Goal: Task Accomplishment & Management: Complete application form

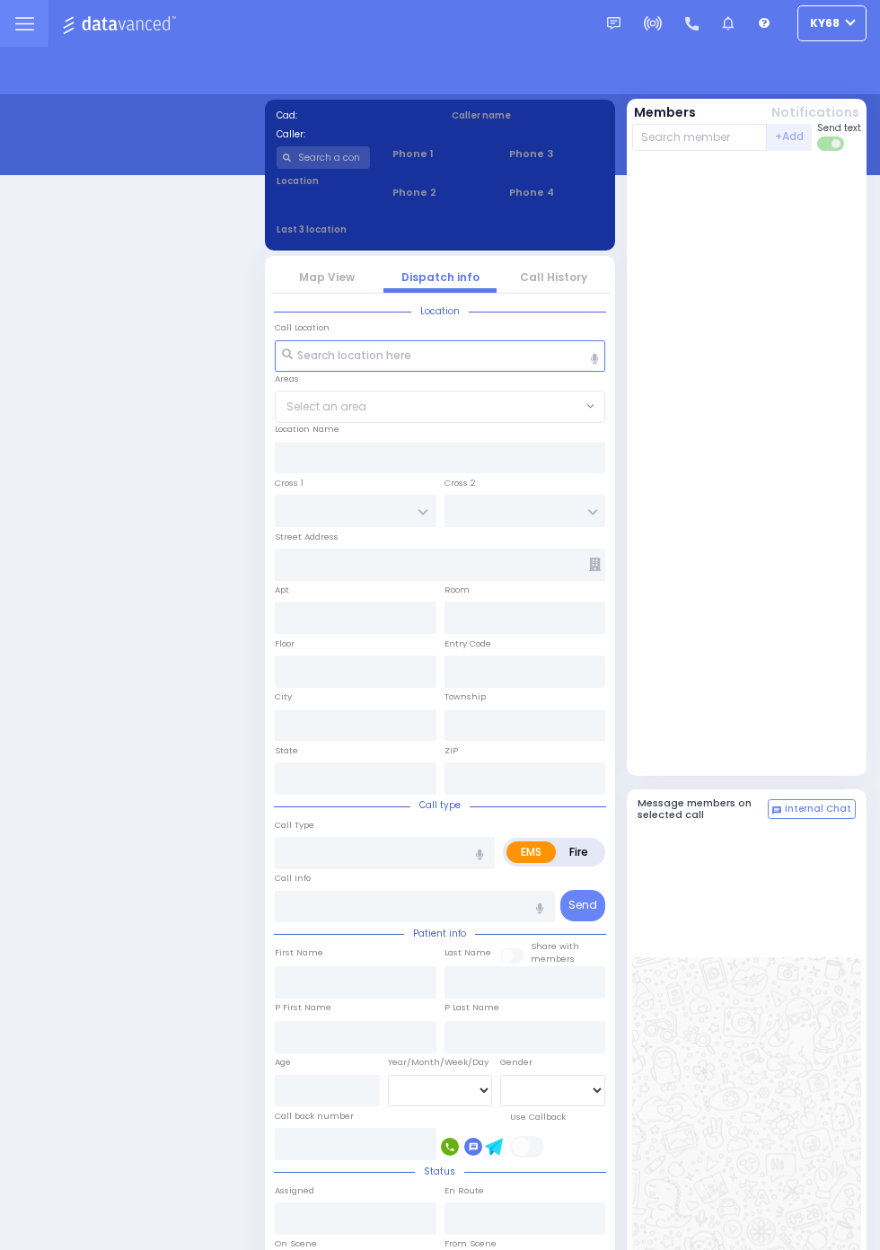
select select "12"
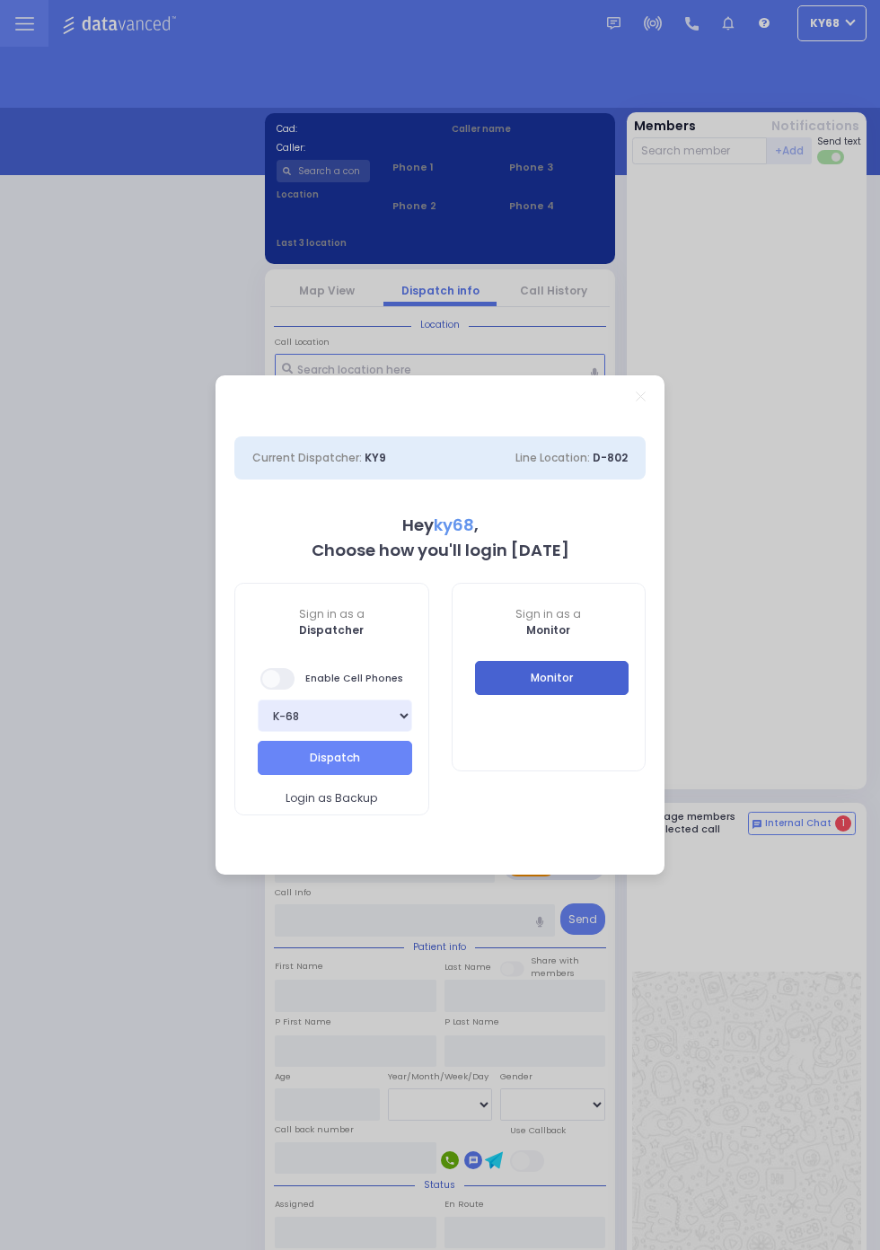
click at [614, 681] on button "Monitor" at bounding box center [552, 678] width 154 height 34
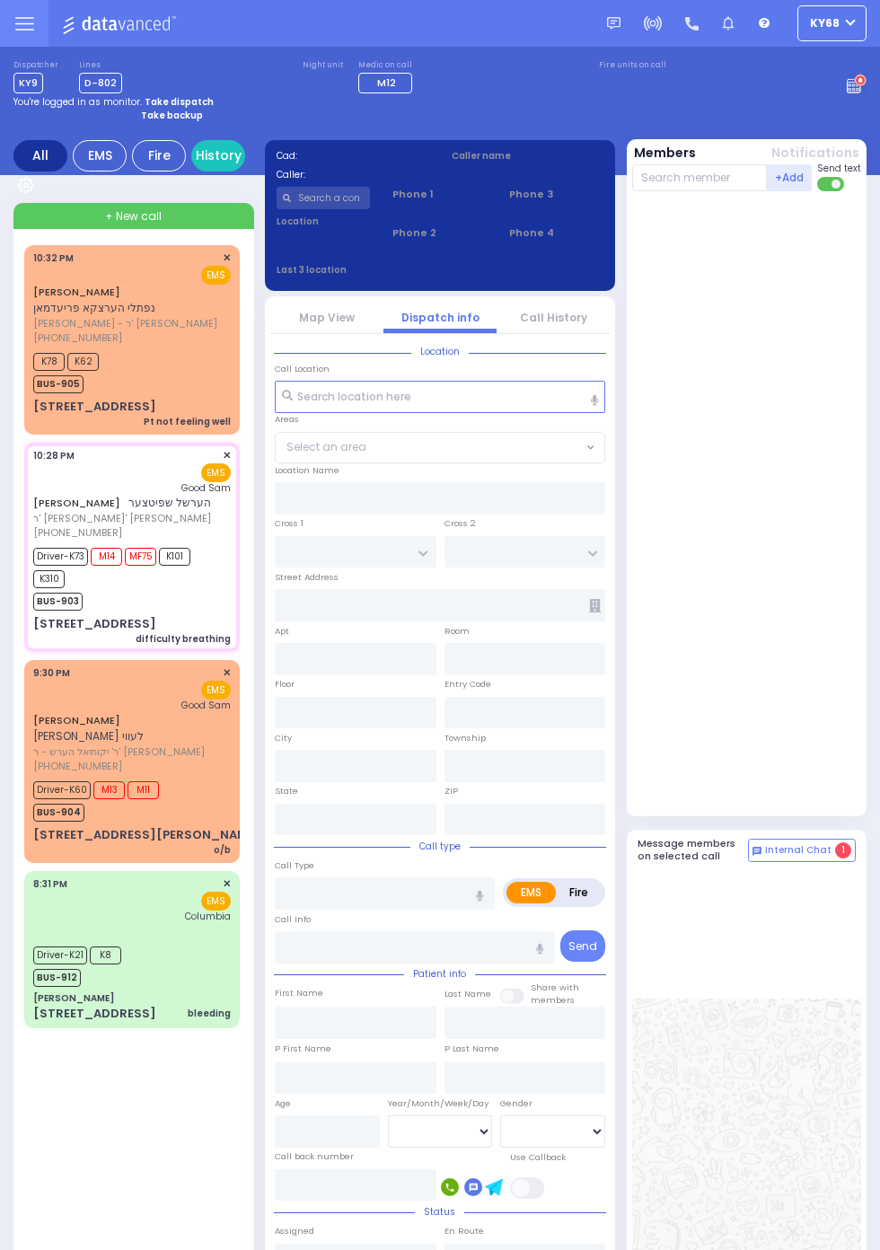
select select
type input "difficulty breathing"
radio input "true"
type input "HERSHEL"
type input "SPITZER"
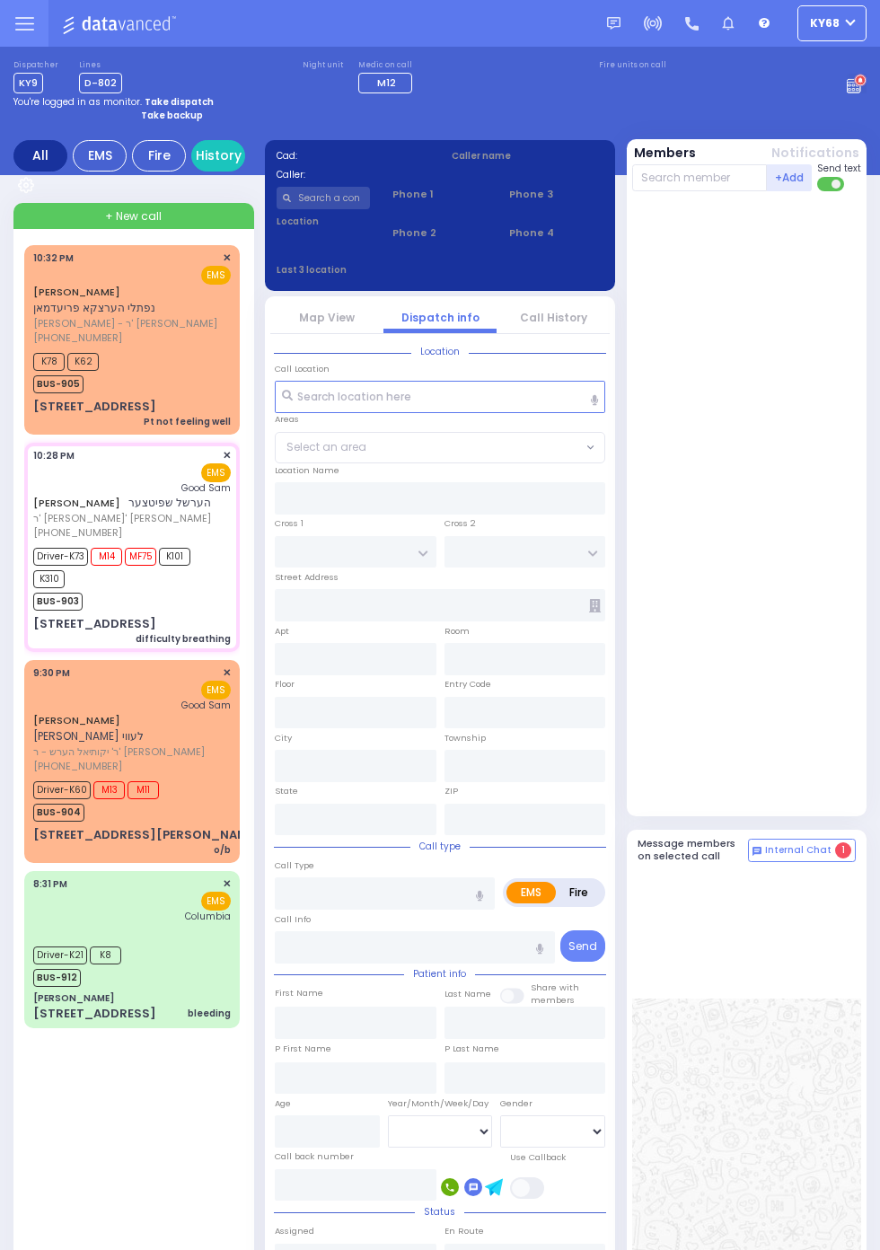
type input "Unknown"
type input "67"
select select "Year"
select select "[DEMOGRAPHIC_DATA]"
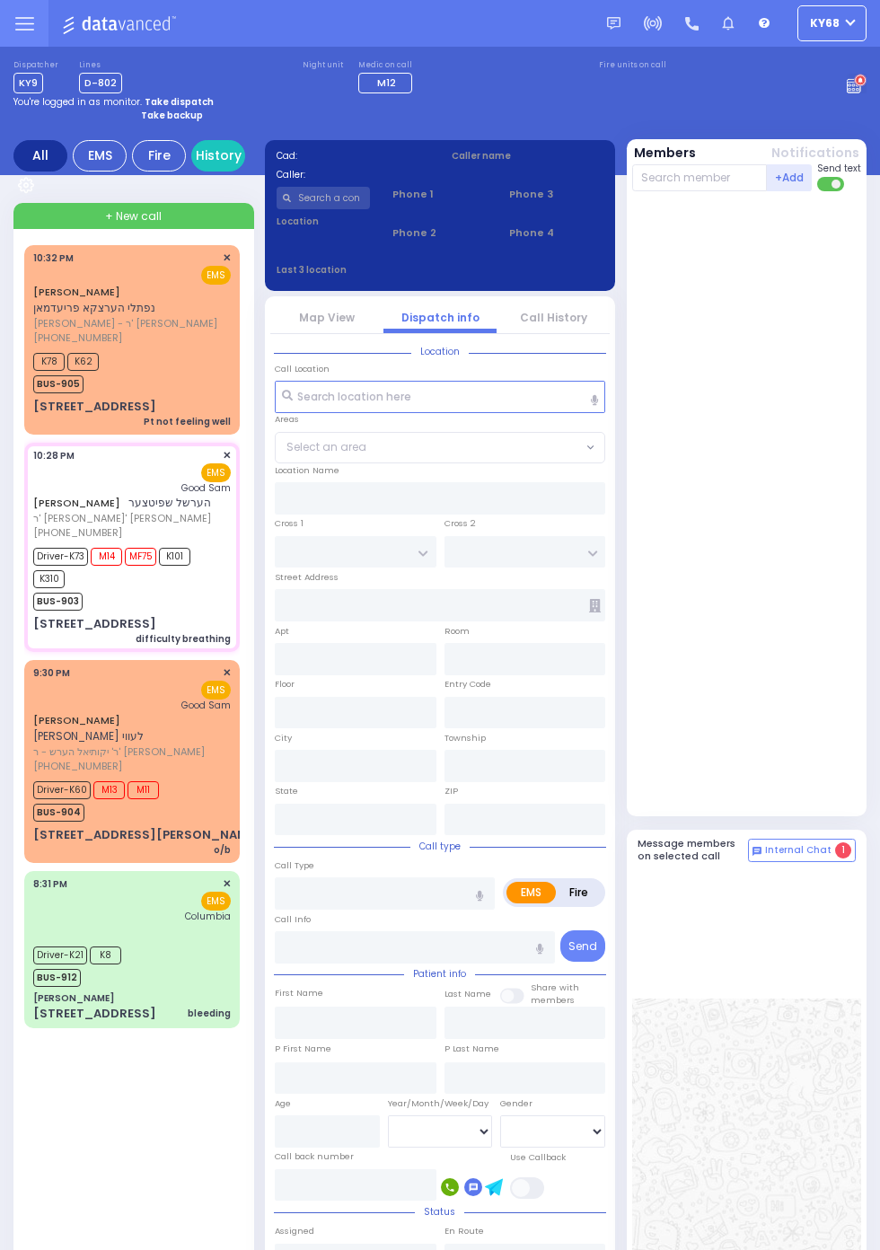
type input "22:28"
type input "22:30"
type input "22:32"
type input "Good Samaritan Hospital"
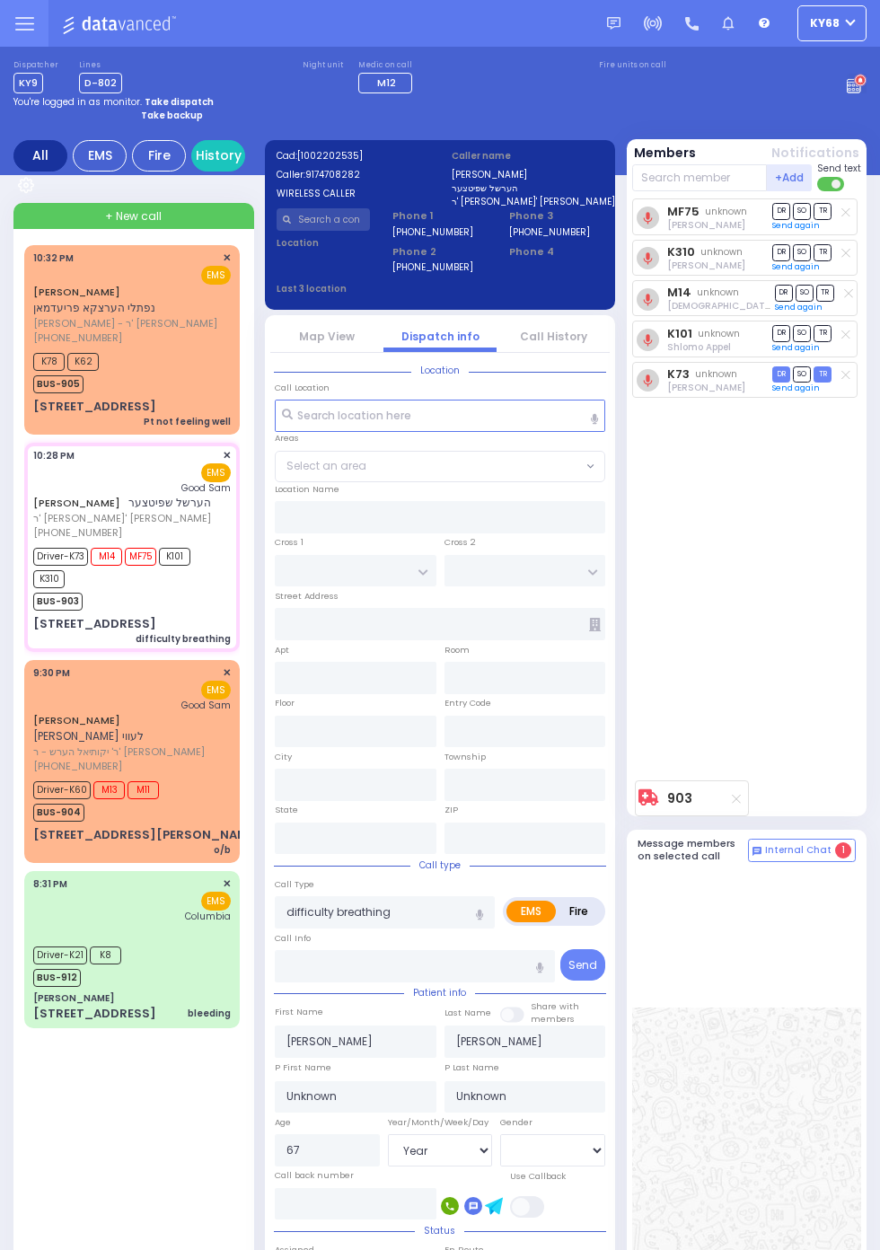
type input "S.M. ROSMER RD"
type input "CHUST RD"
type input "5 Maglenitz St"
type input "104"
type input "Monroe"
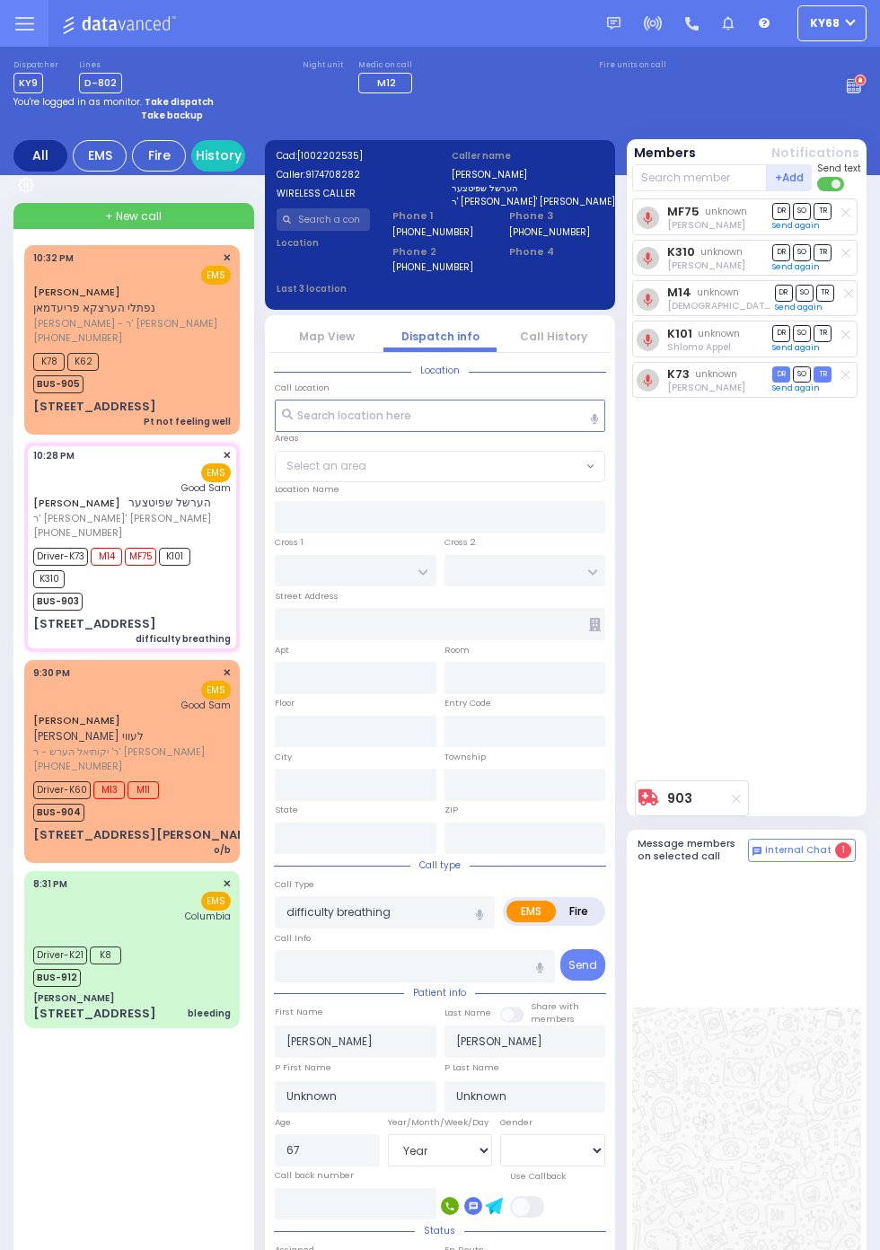
type input "[US_STATE]"
type input "10950"
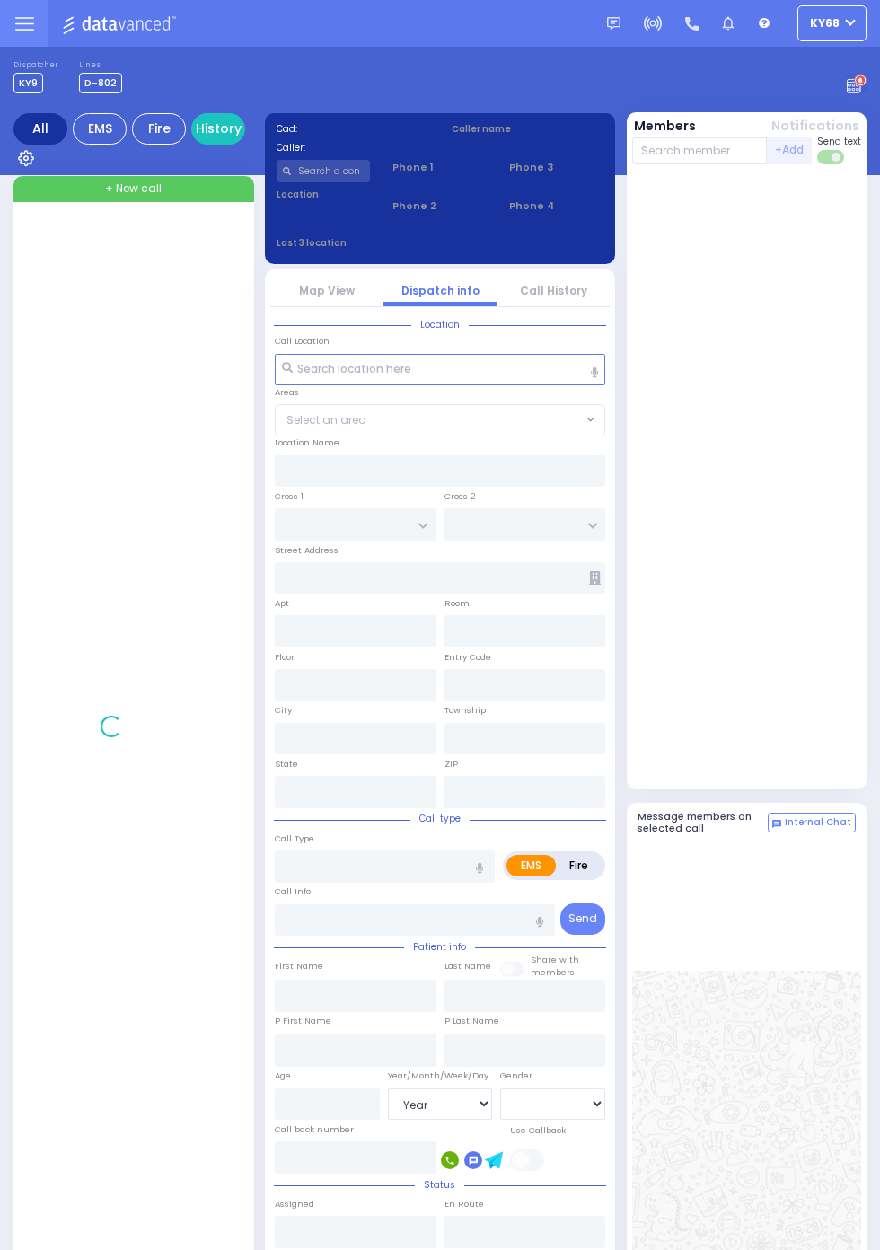
select select "Year"
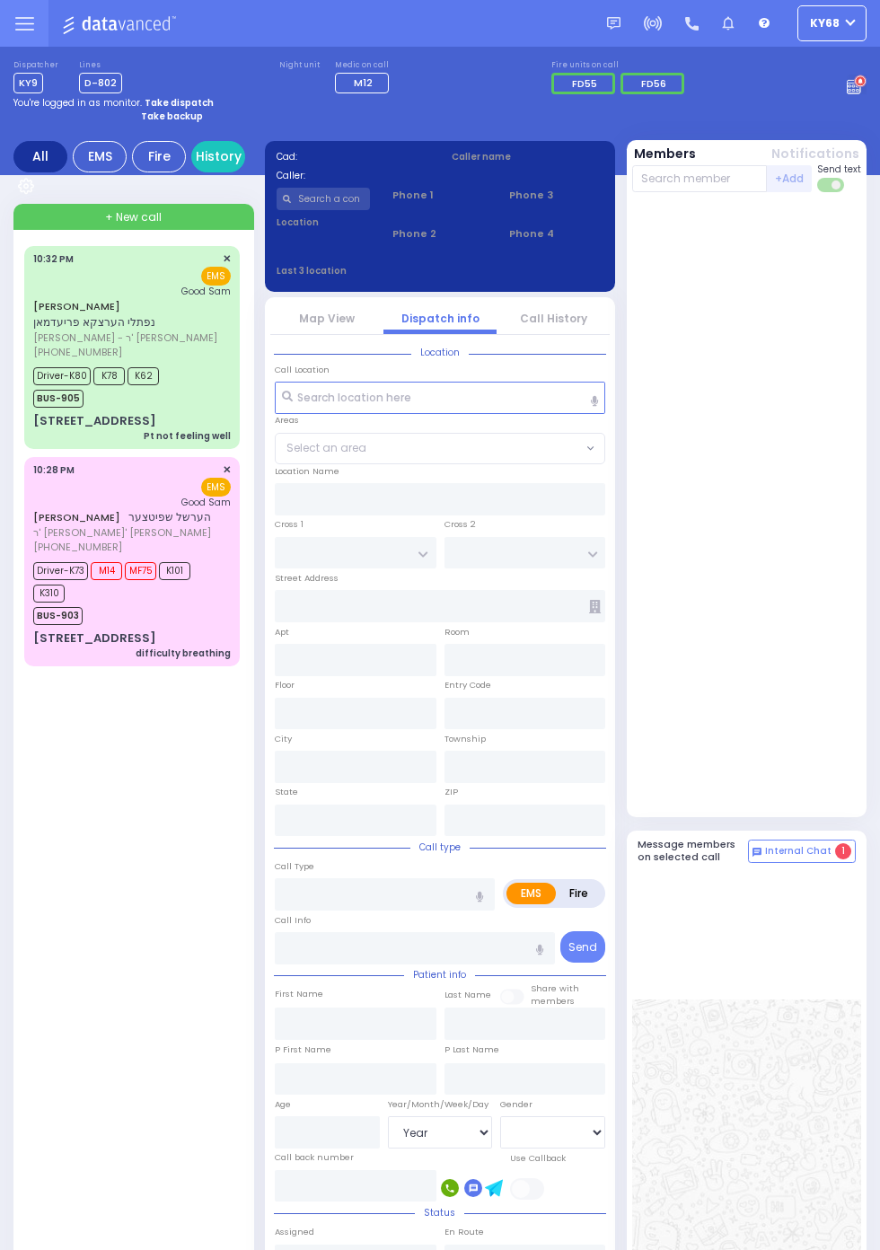
click at [867, 88] on circle at bounding box center [860, 81] width 13 height 13
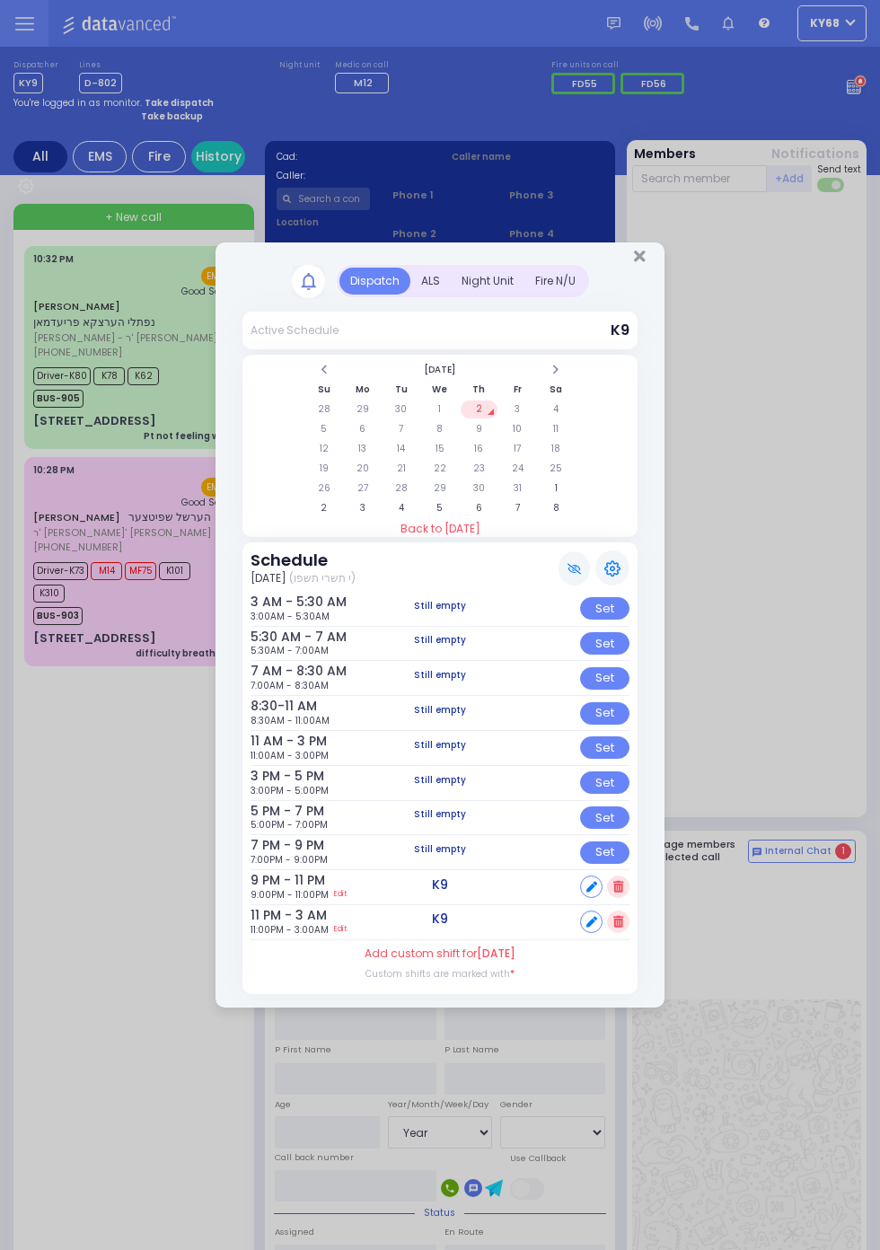
click at [451, 295] on div "ALS" at bounding box center [430, 281] width 40 height 27
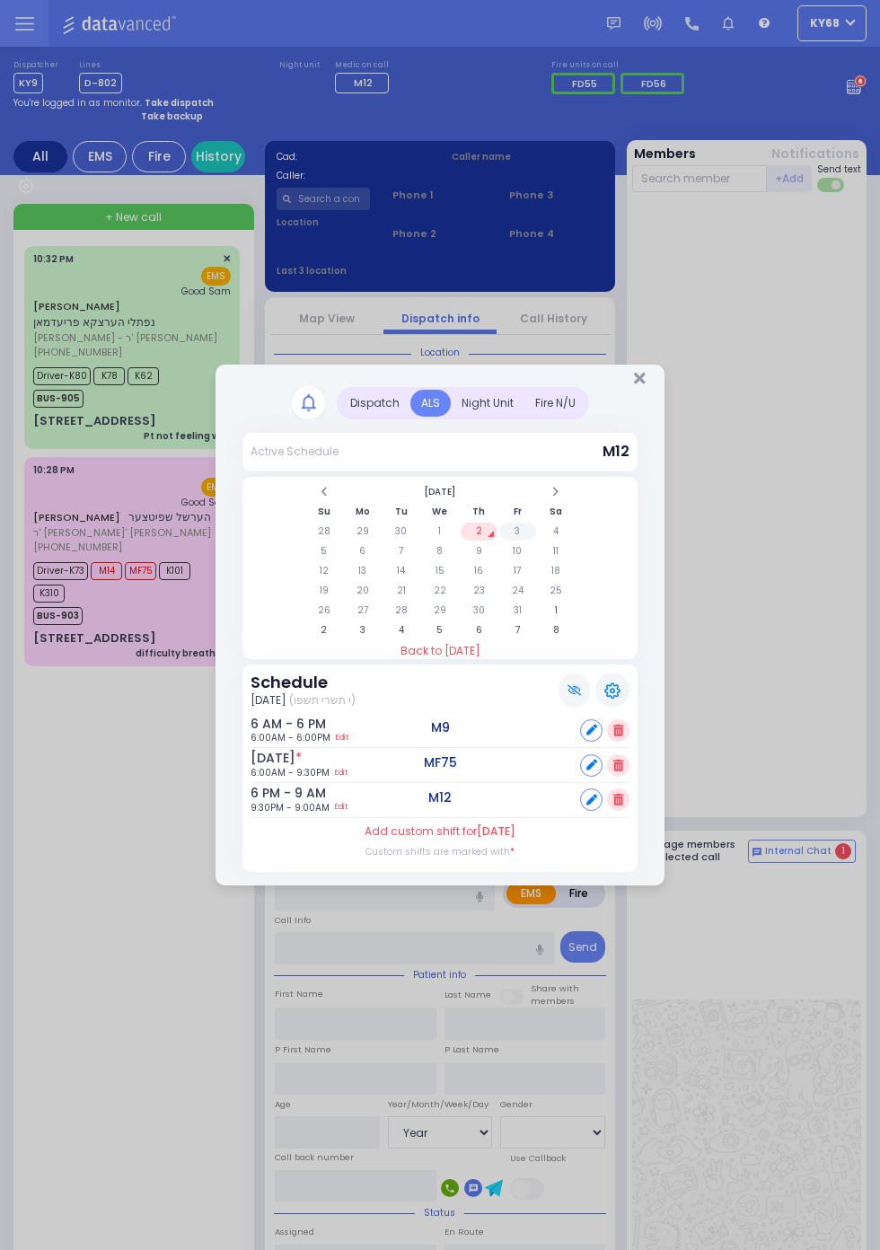
click at [536, 541] on td "3" at bounding box center [517, 532] width 37 height 18
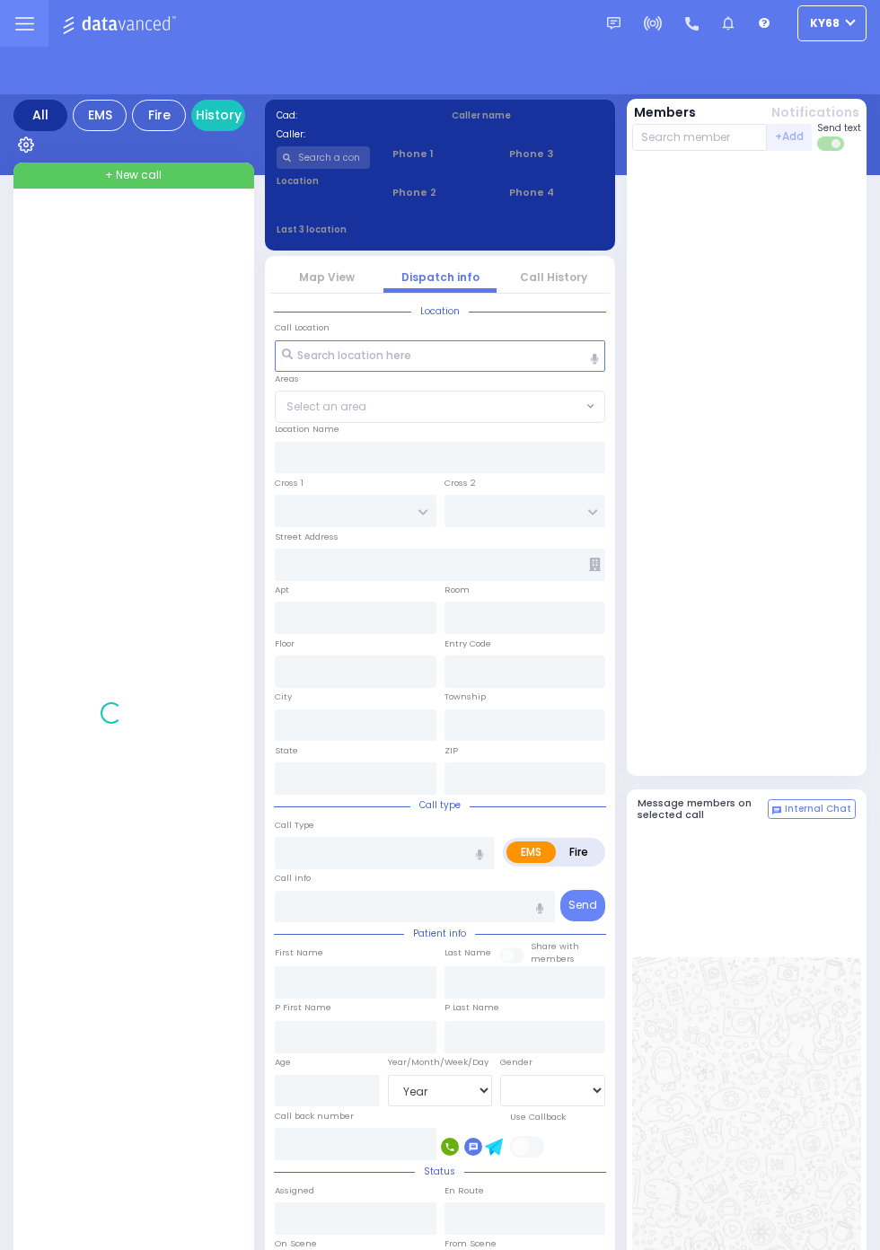
select select "Year"
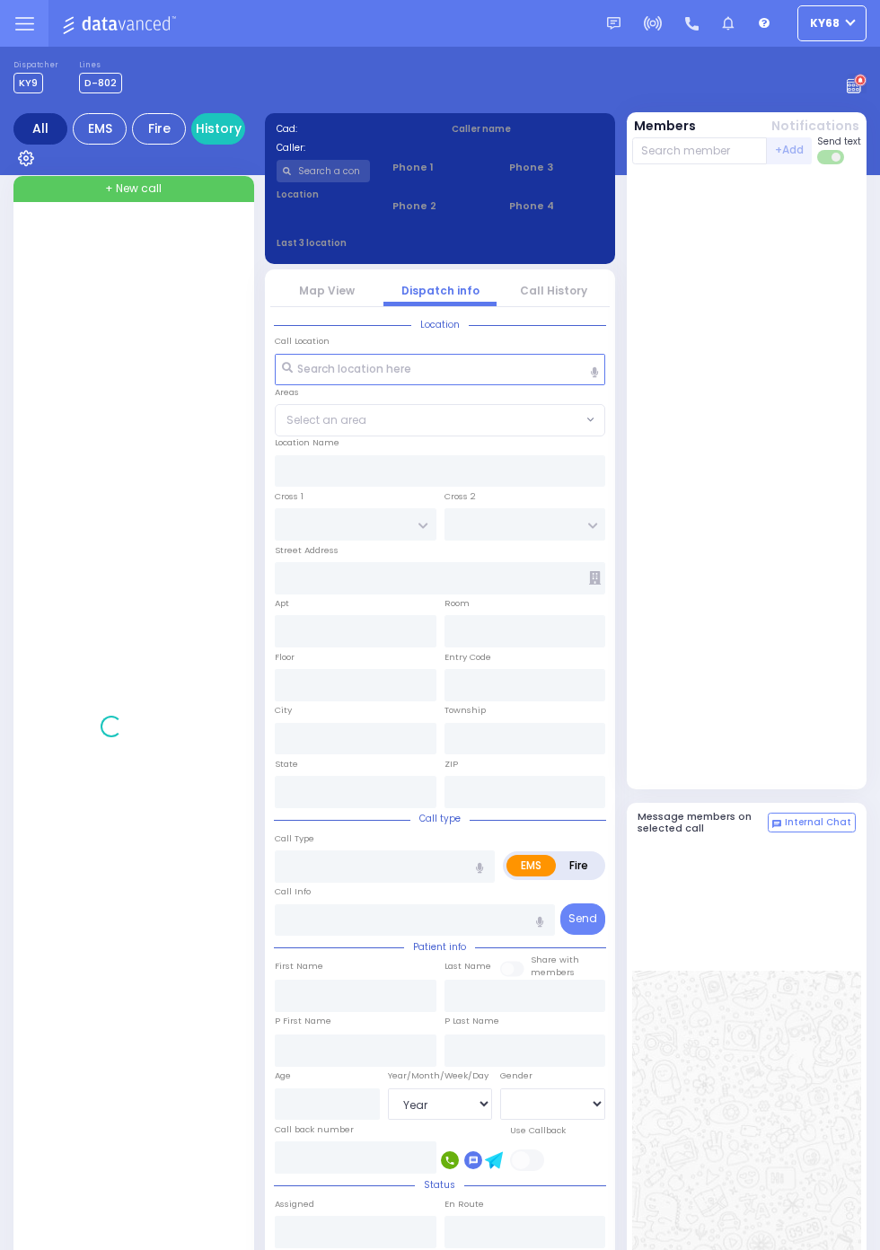
select select "Year"
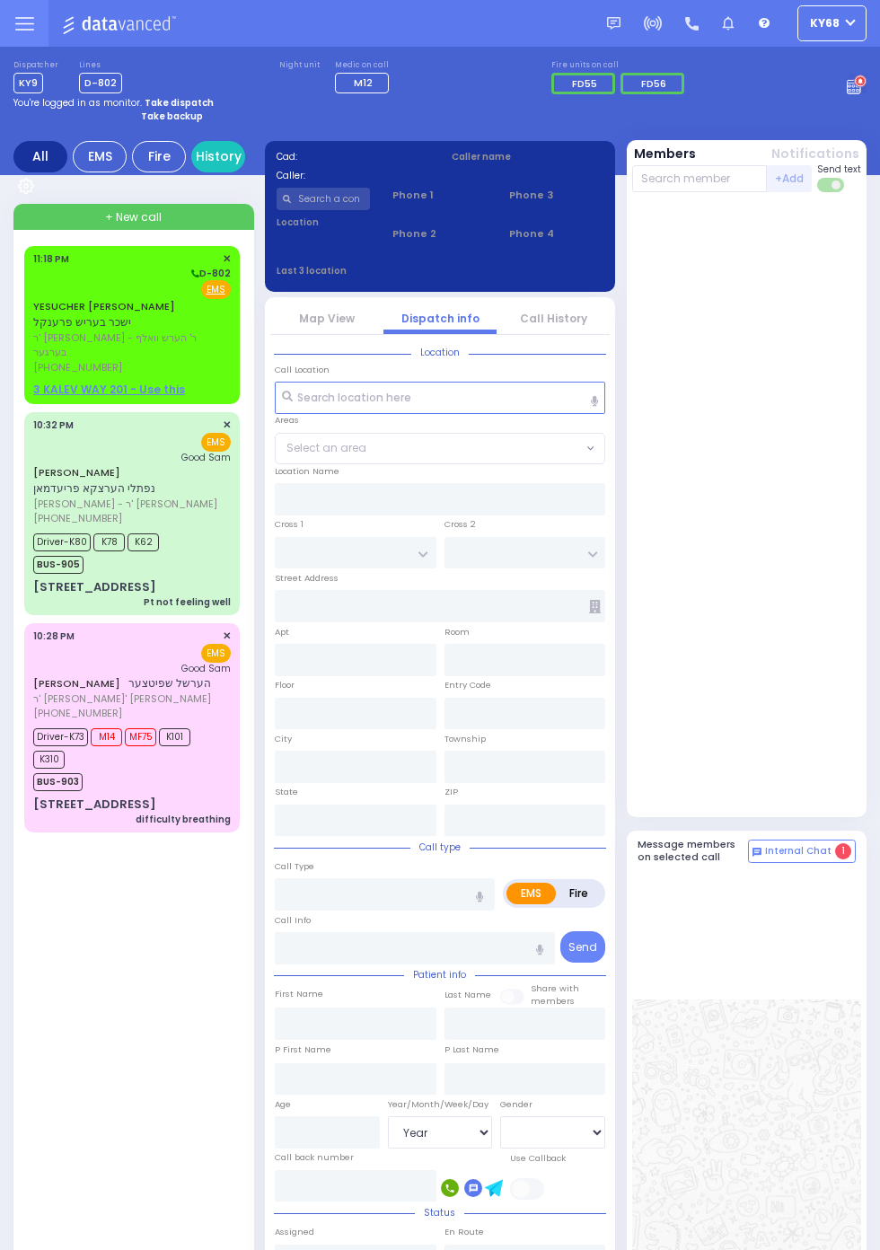
click at [33, 317] on span "ישכר בעריש פרענקל" at bounding box center [82, 321] width 98 height 15
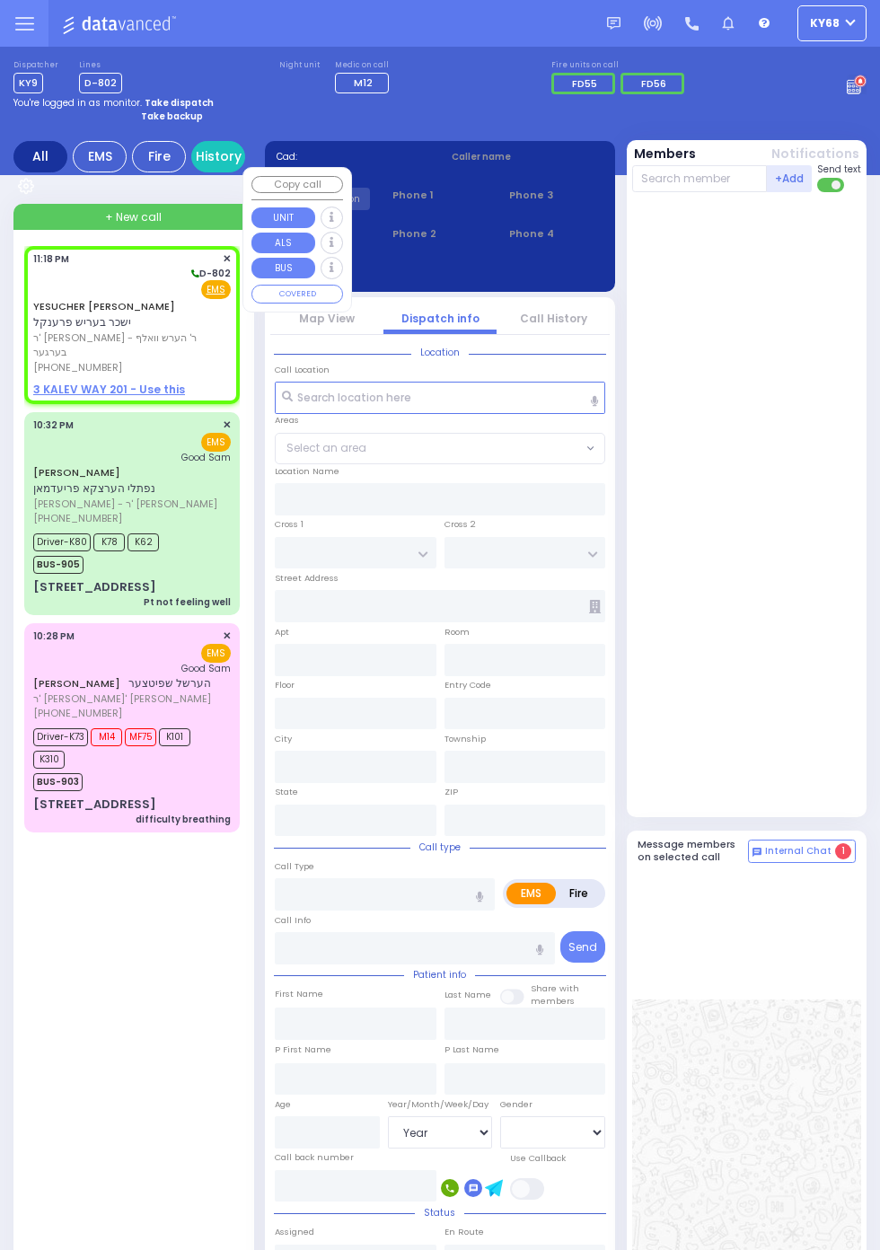
select select
radio input "true"
type input "YESUCHER BERISH"
type input "FRANKEL"
select select
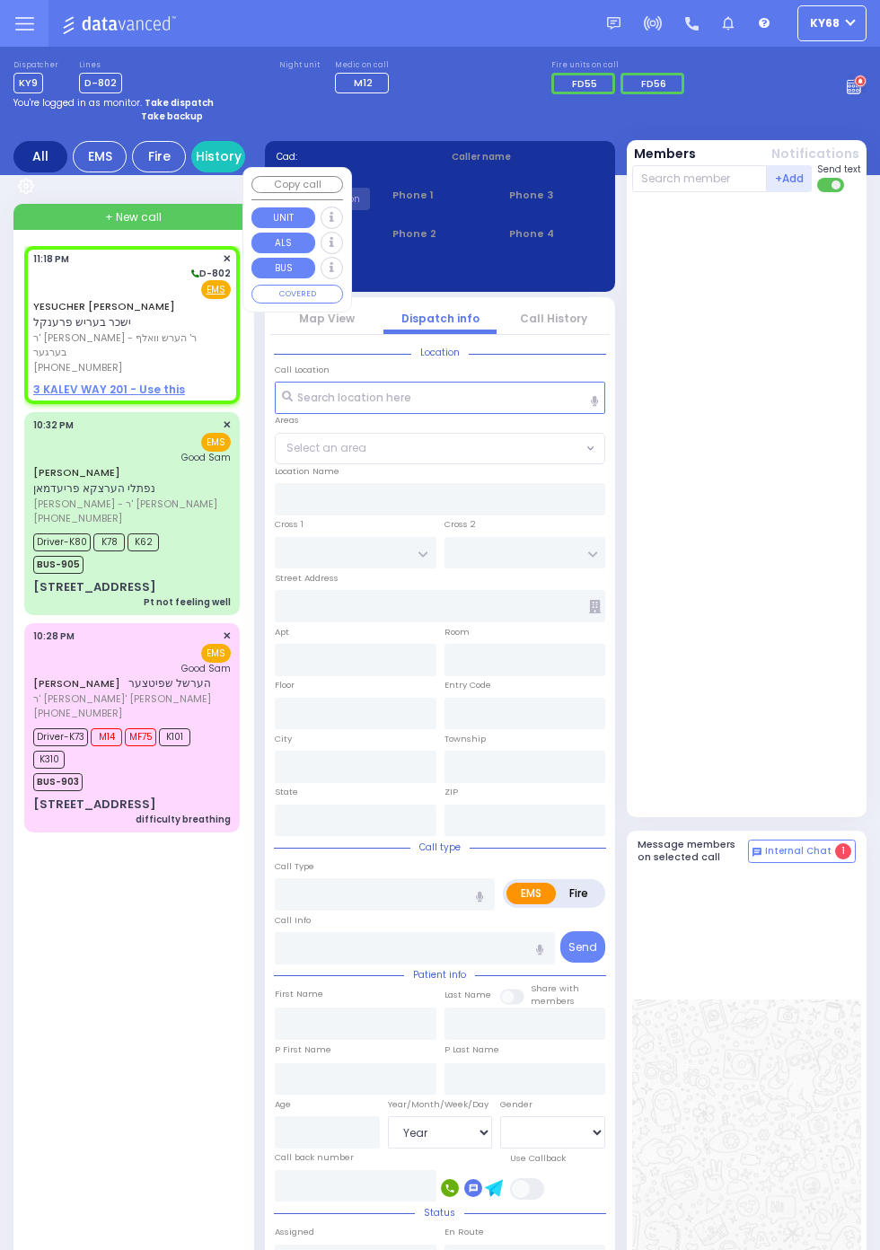
type input "23:18"
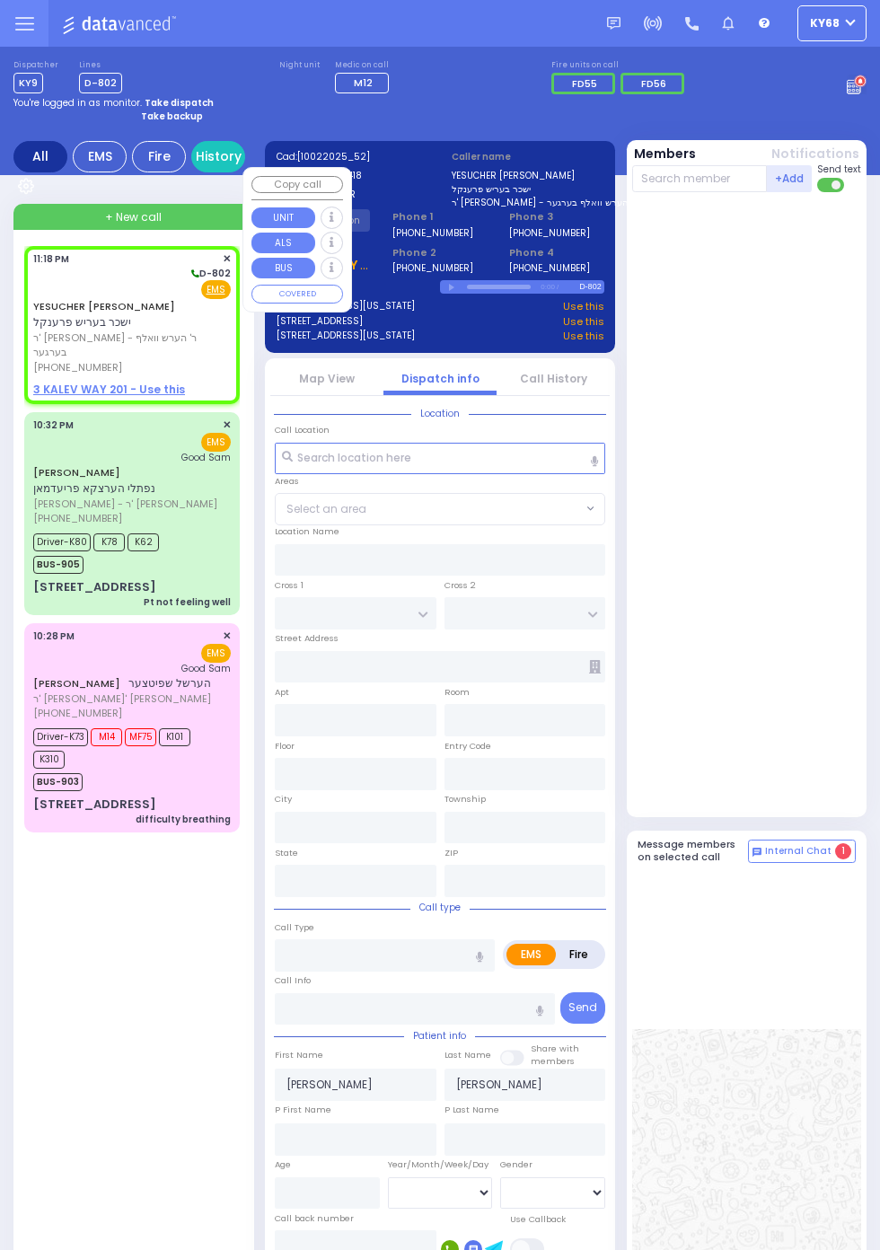
click at [655, 82] on div "Dispatcher KY9 ✕ shift has started. Are you ? If not please switch user. Switch…" at bounding box center [439, 77] width 853 height 34
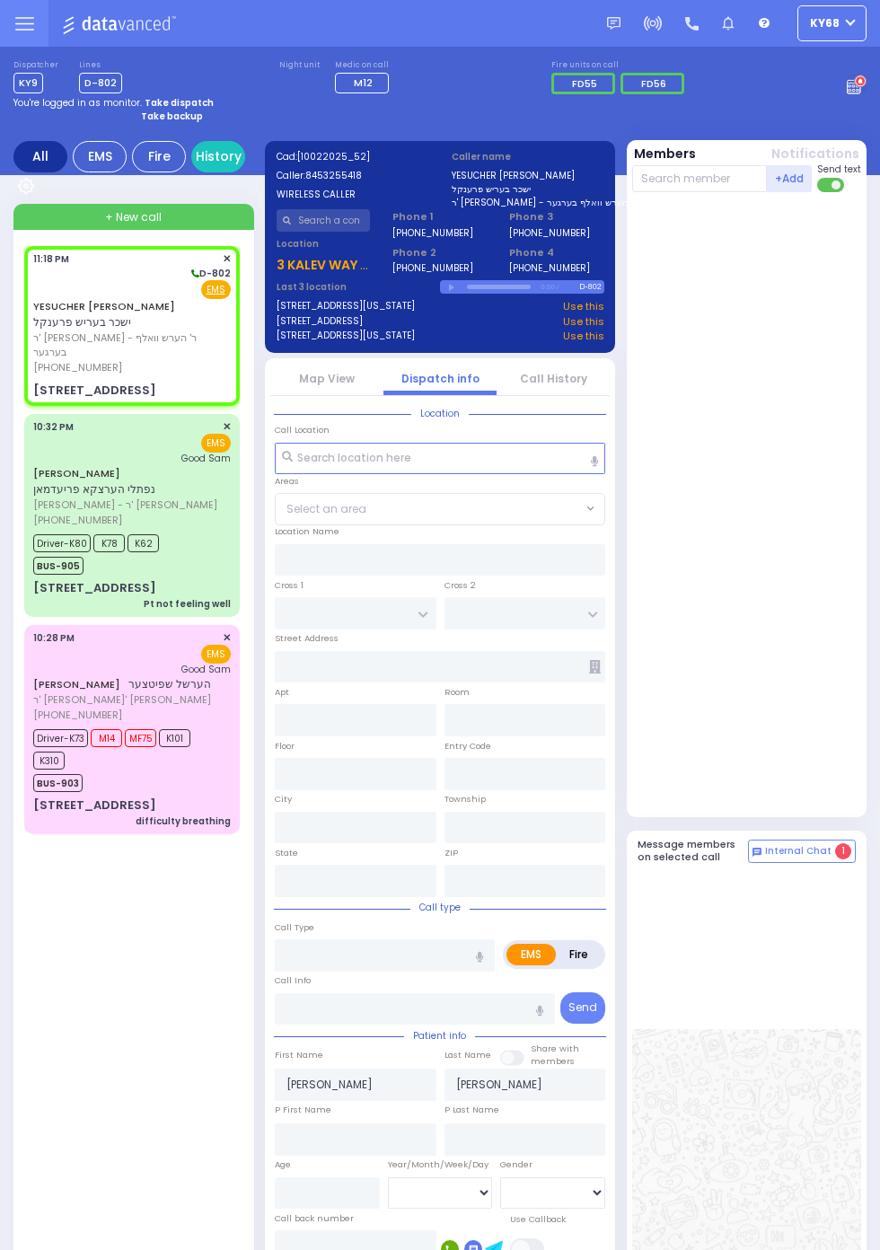
select select
radio input "true"
select select
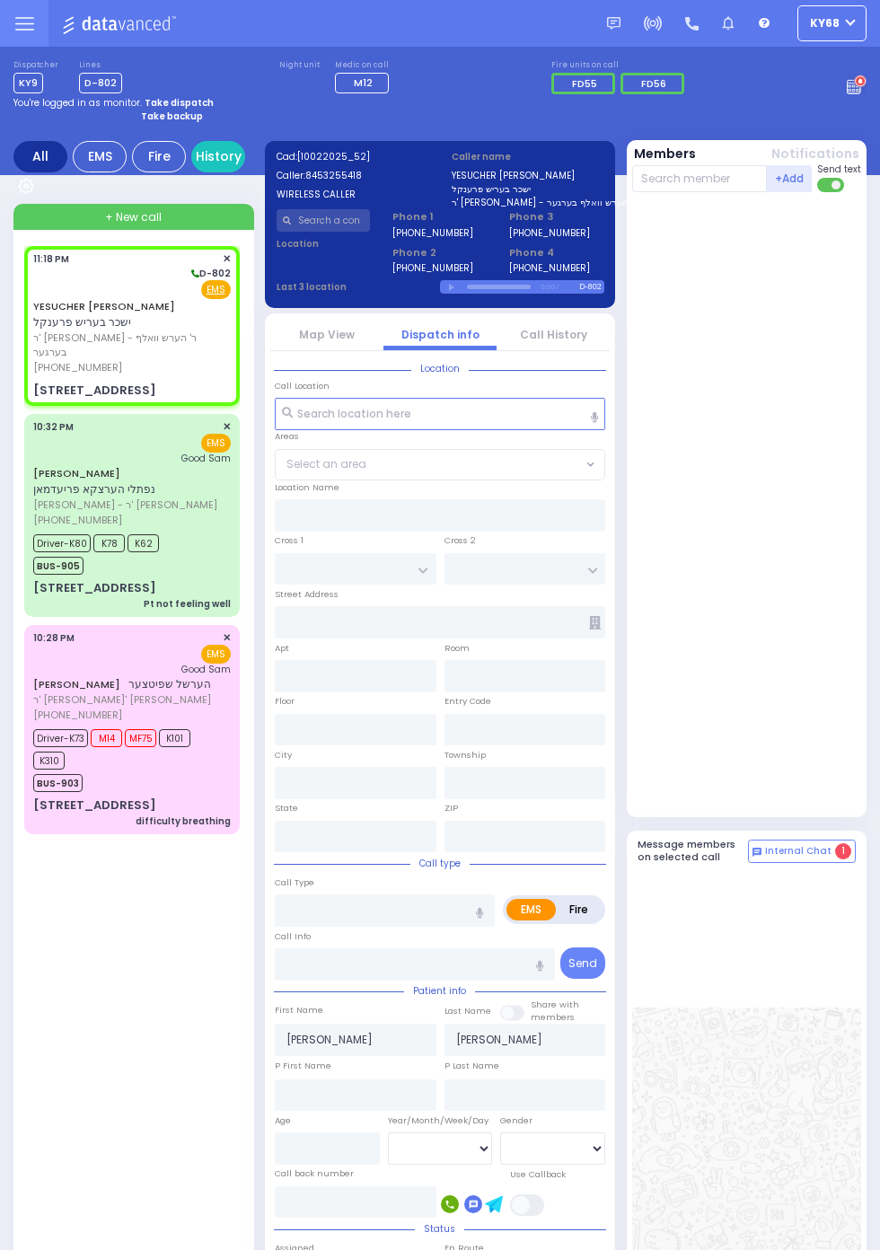
type input "FILLMORE COURT"
type input "3 KALEV WAY"
type input "201"
type input "Monroe"
type input "New York"
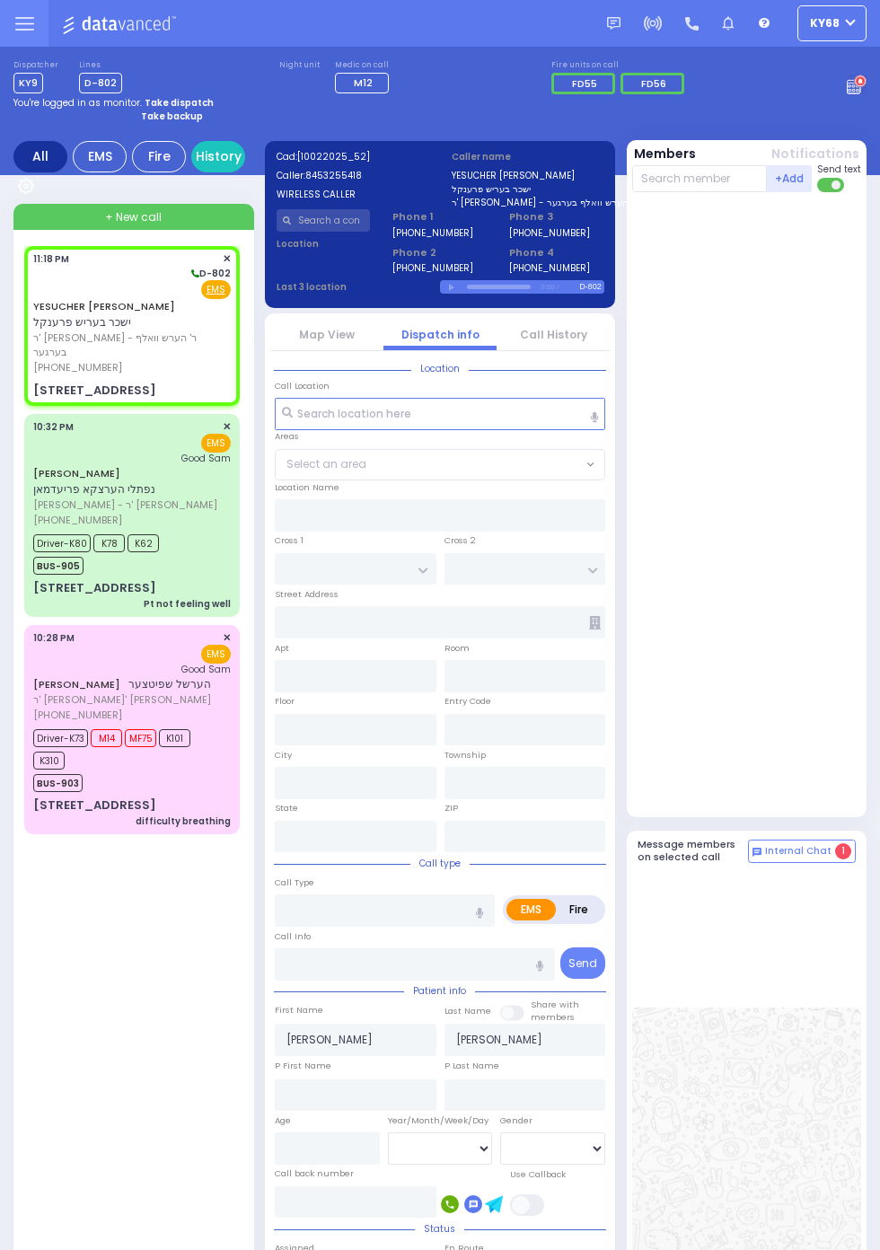
type input "10950"
select select "SECTION 2"
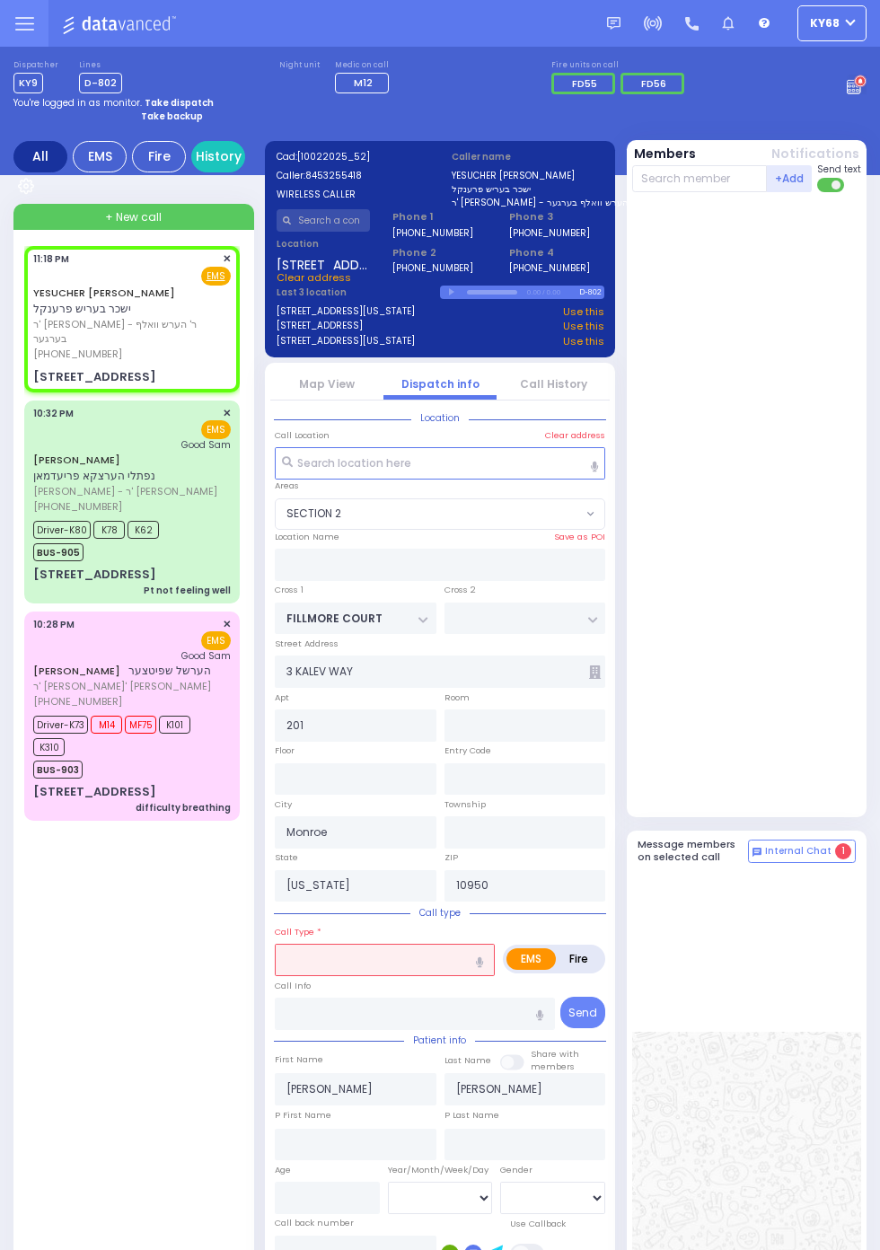
select select
radio input "true"
select select
select select "SECTION 2"
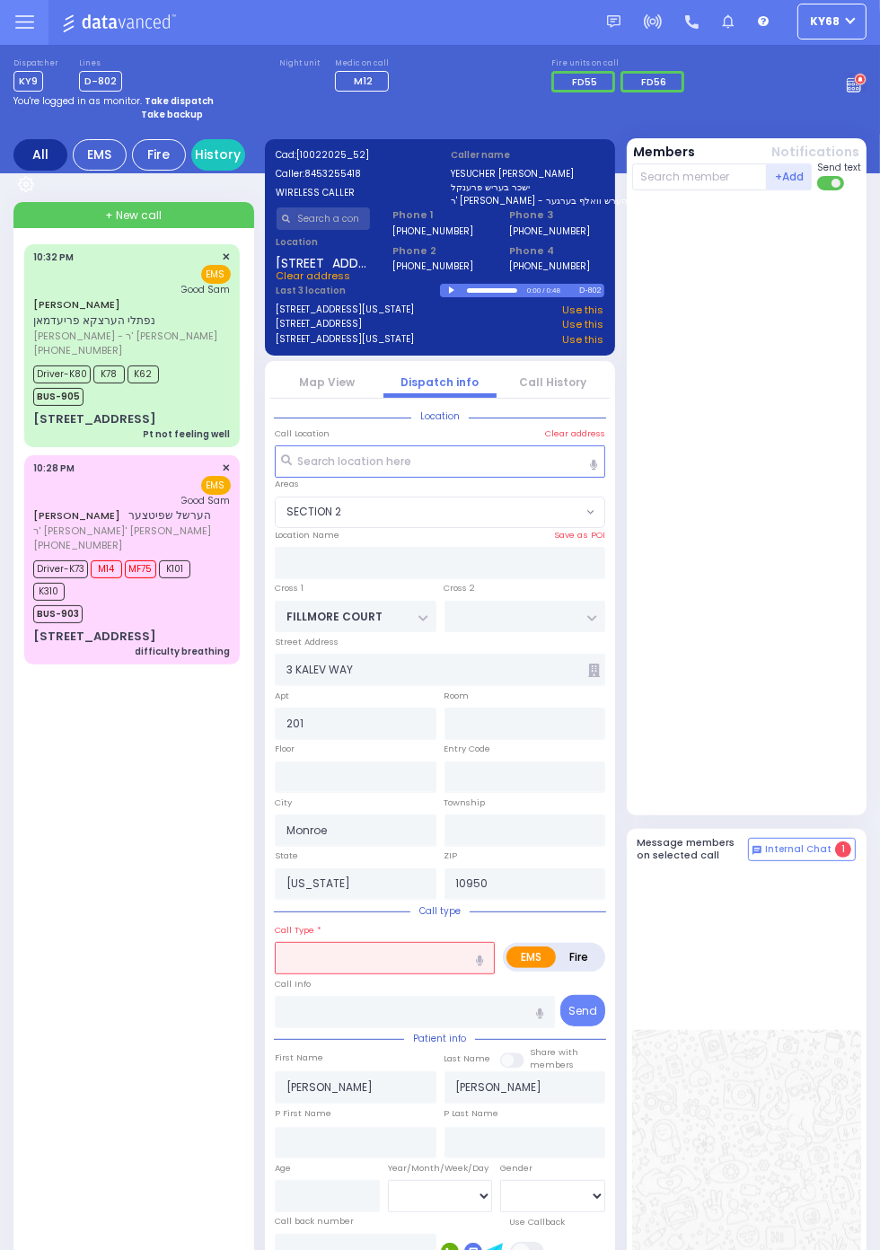
scroll to position [1, 0]
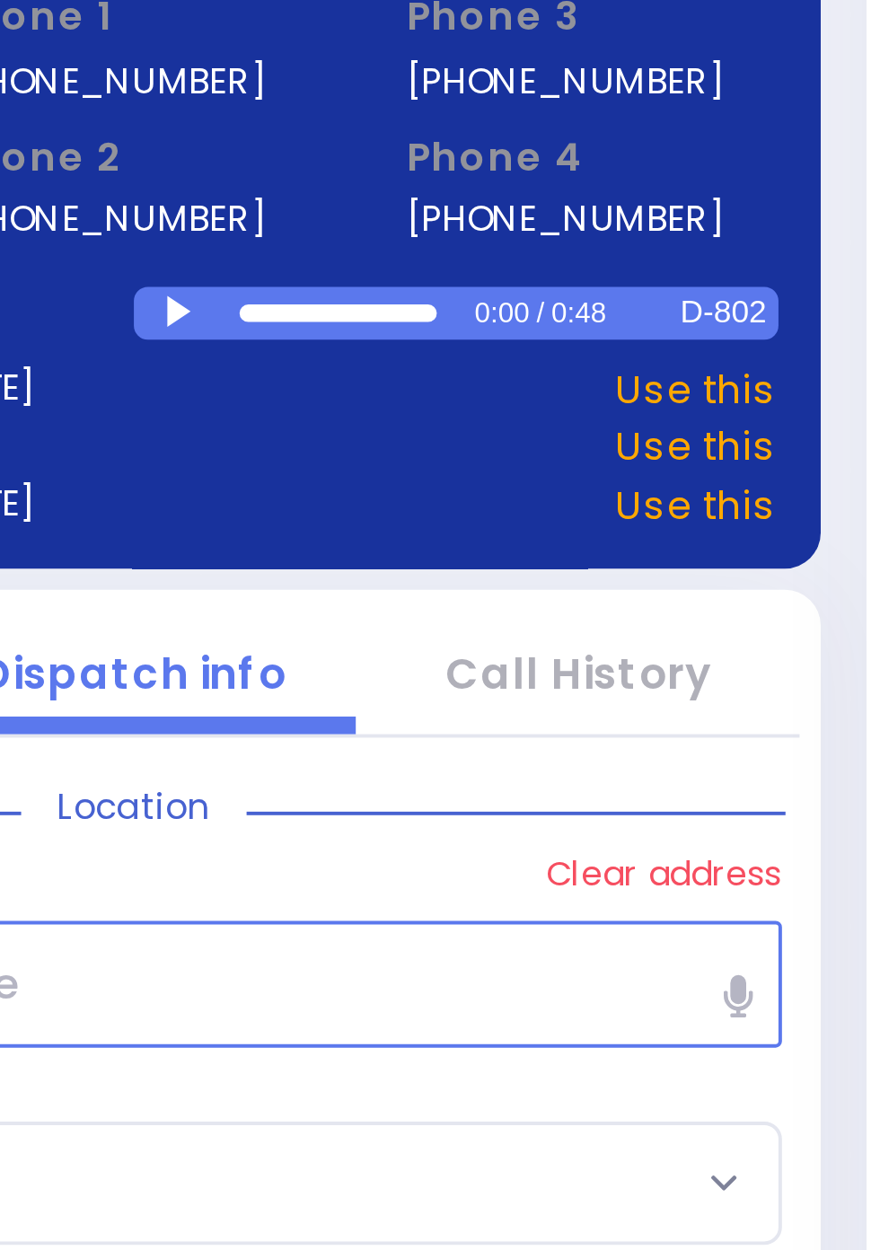
click at [449, 291] on div at bounding box center [454, 291] width 10 height 8
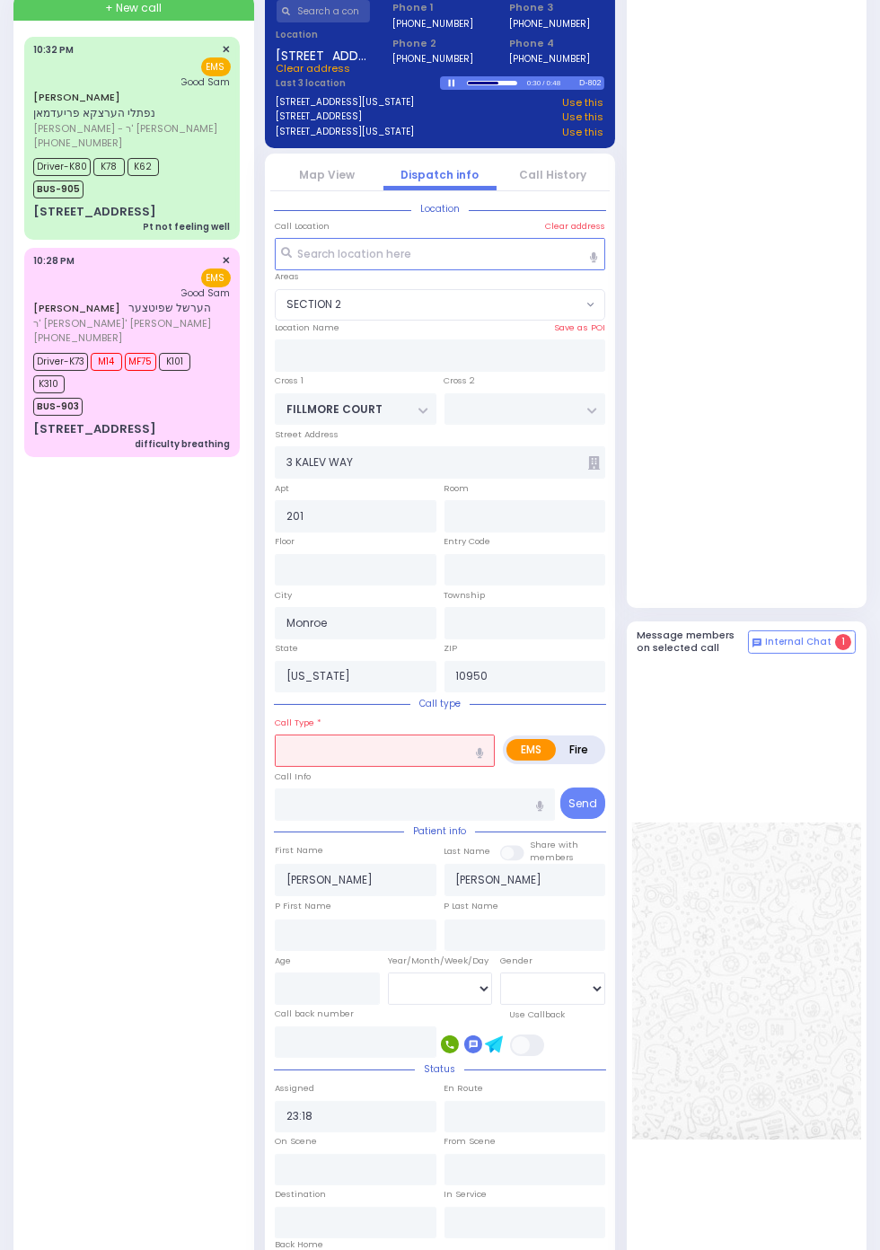
scroll to position [0, 0]
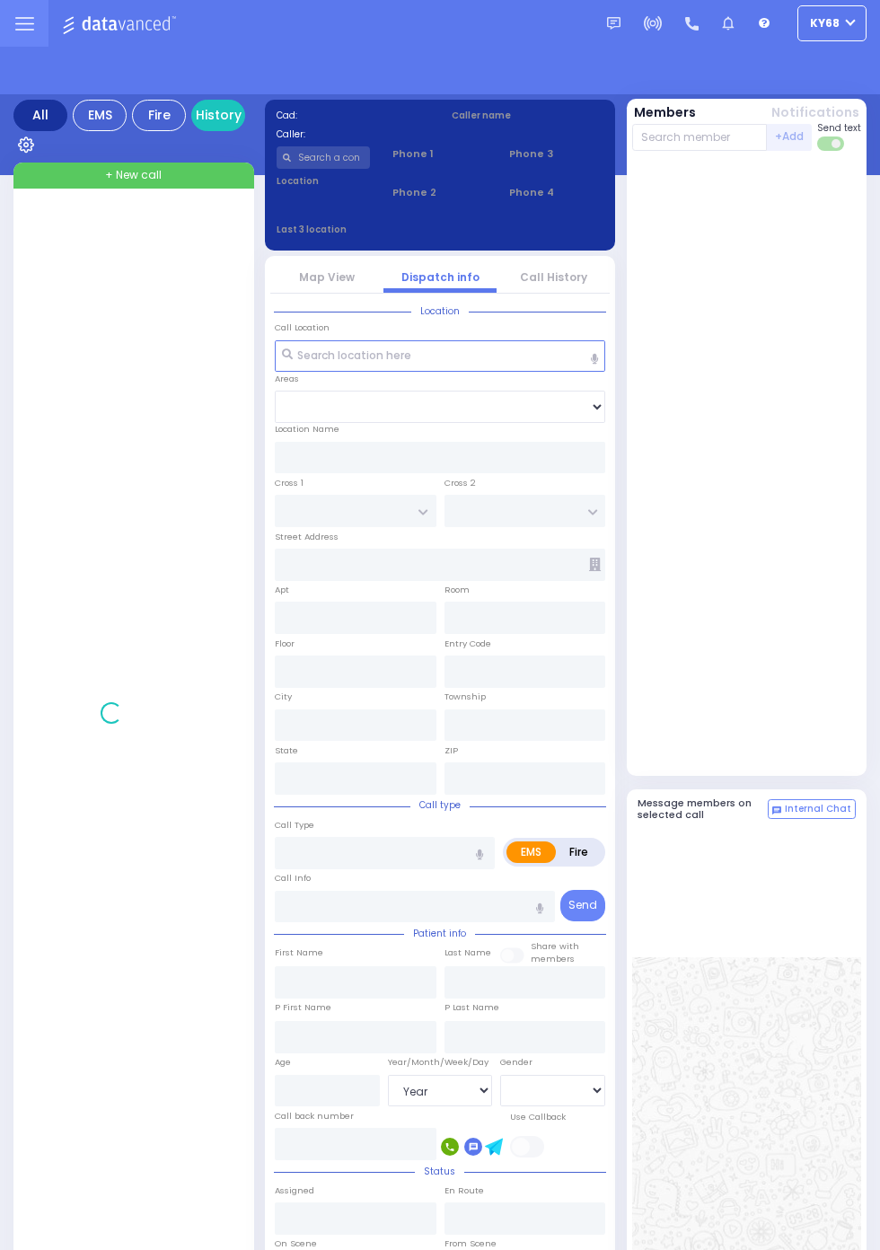
select select "Year"
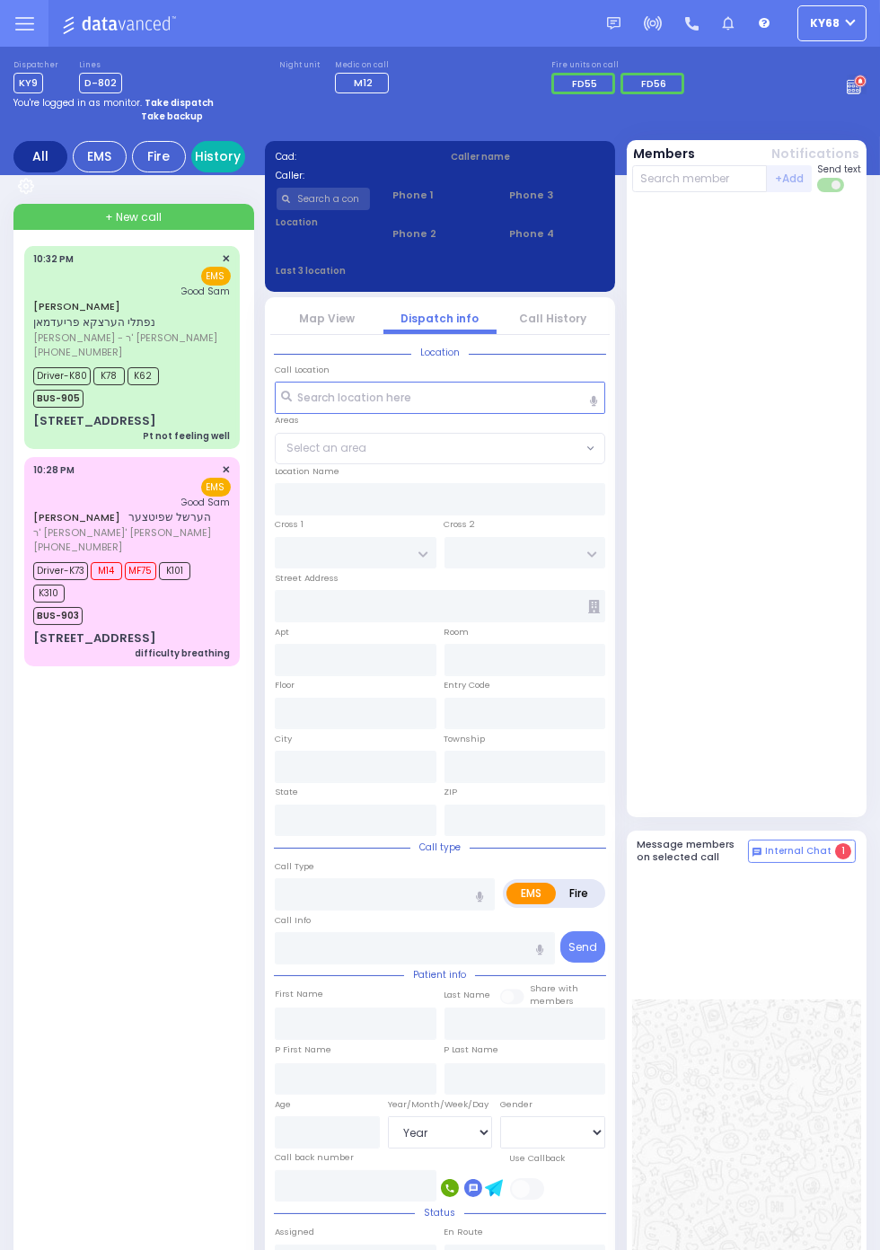
click at [245, 172] on link "History" at bounding box center [218, 156] width 54 height 31
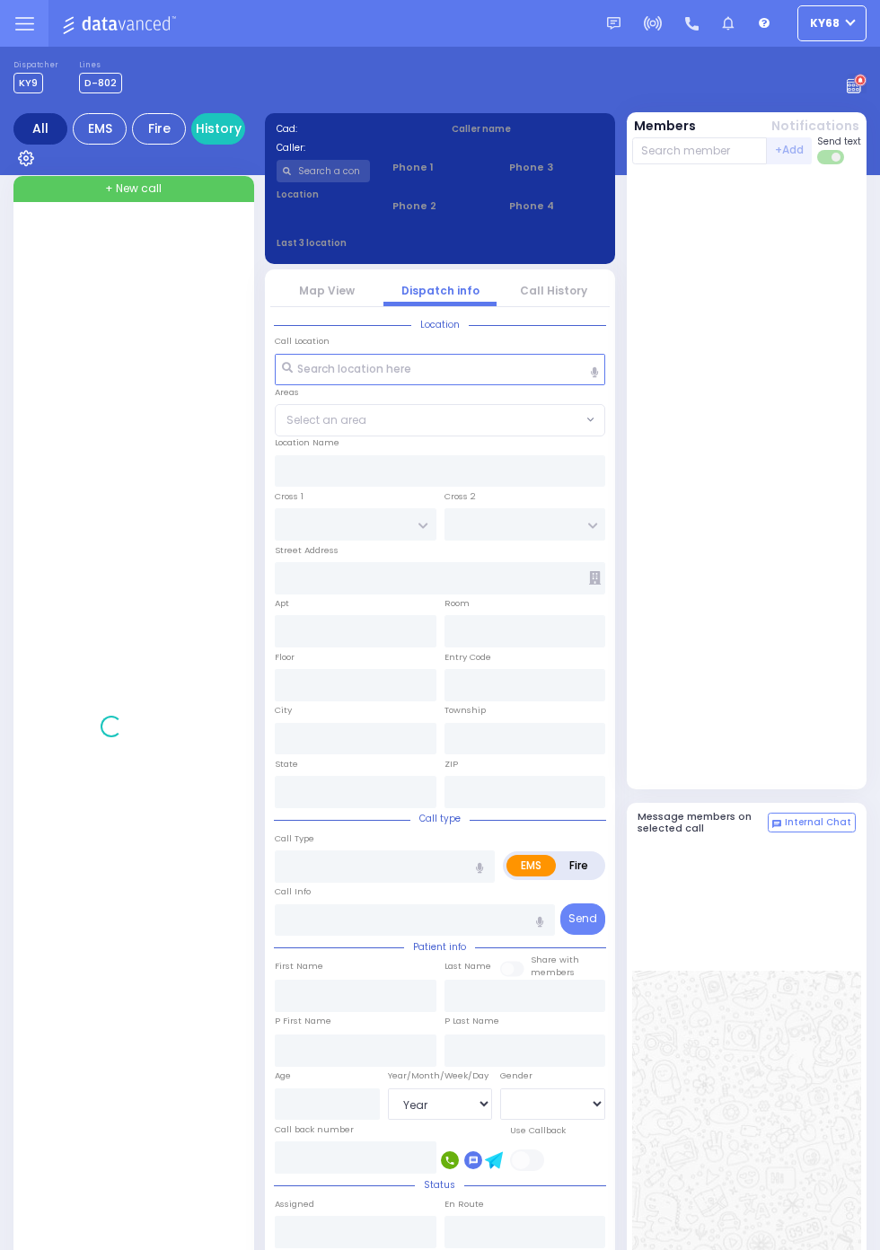
select select "Year"
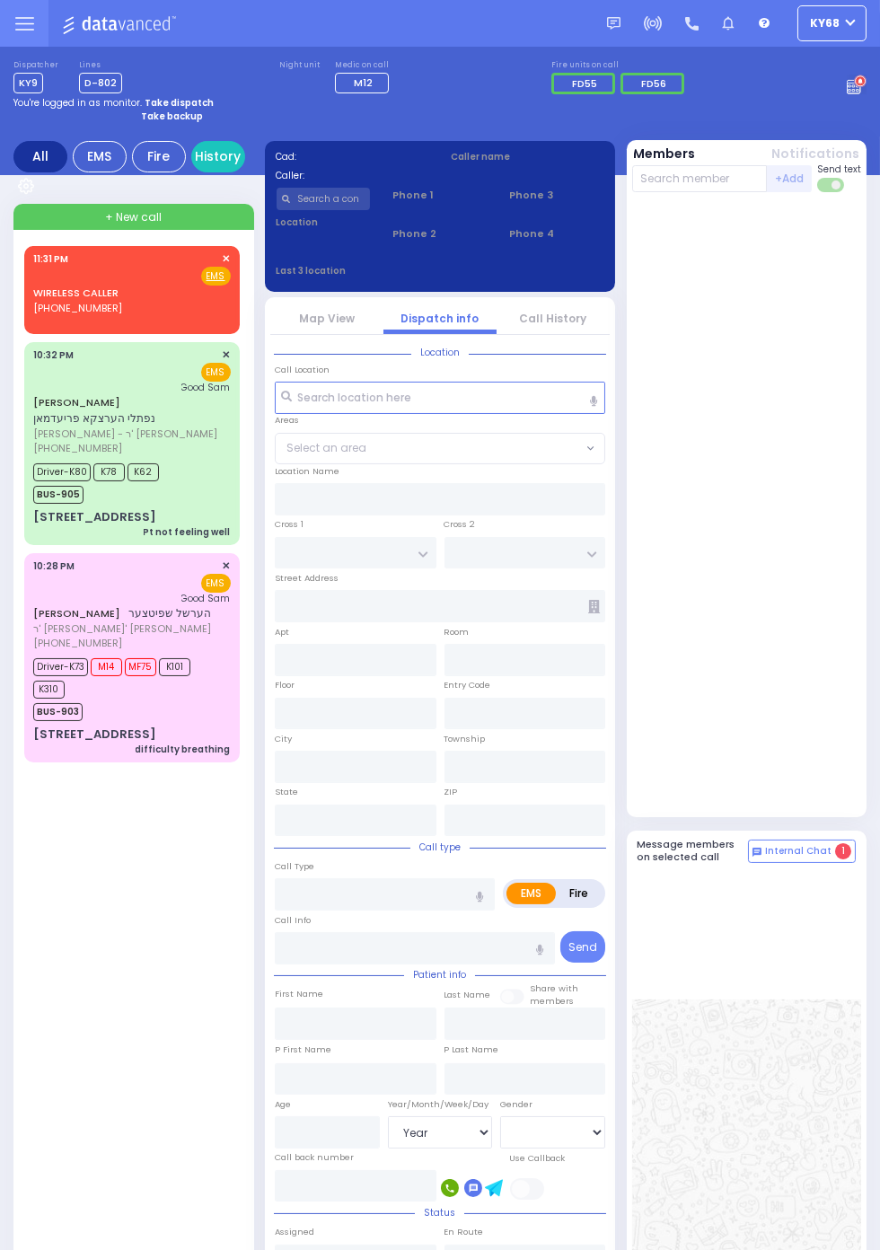
click at [825, 689] on div at bounding box center [747, 508] width 230 height 618
click at [36, 498] on span "BUS-905" at bounding box center [58, 495] width 50 height 18
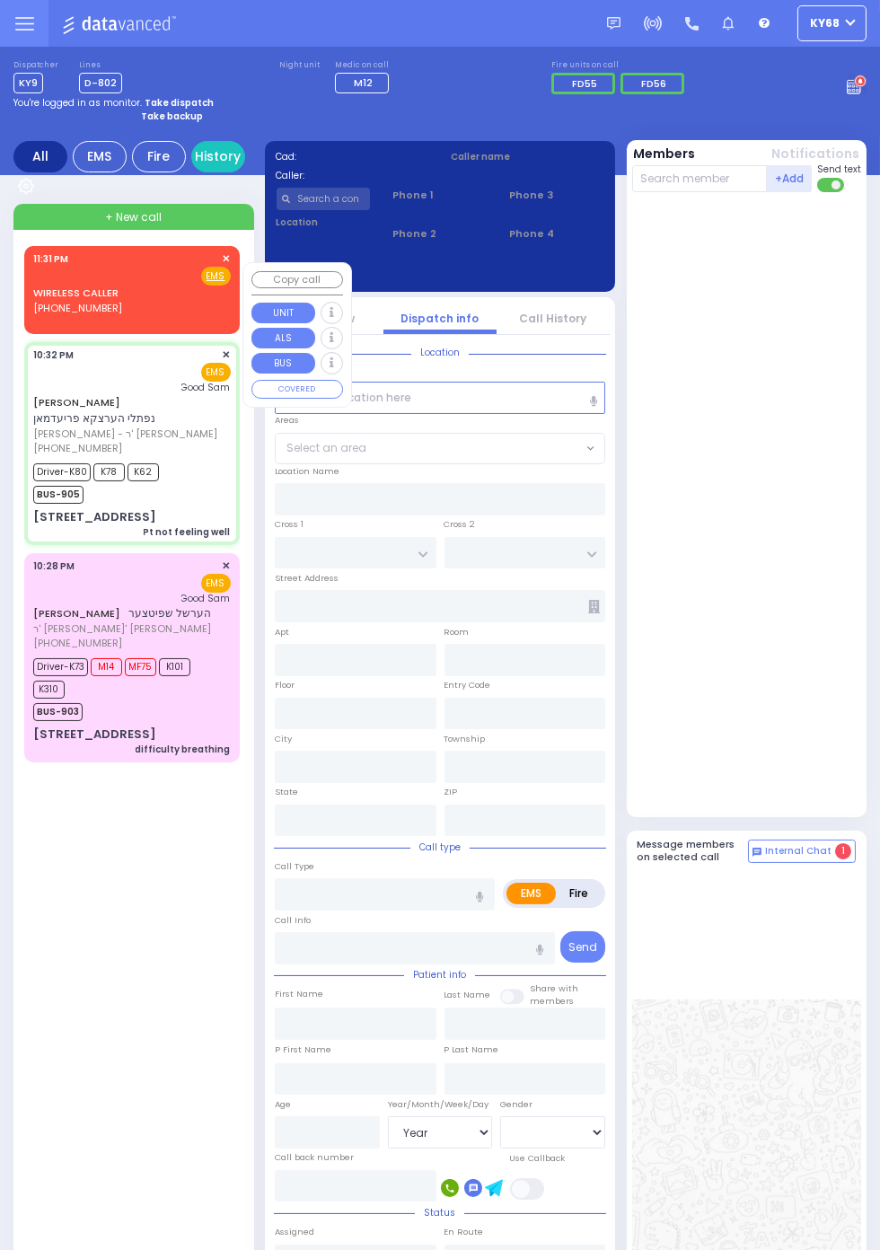
select select
type input "Pt not feeling well"
radio input "true"
type input "NAFTULA HERTZKE"
type input "FRIEDMAN"
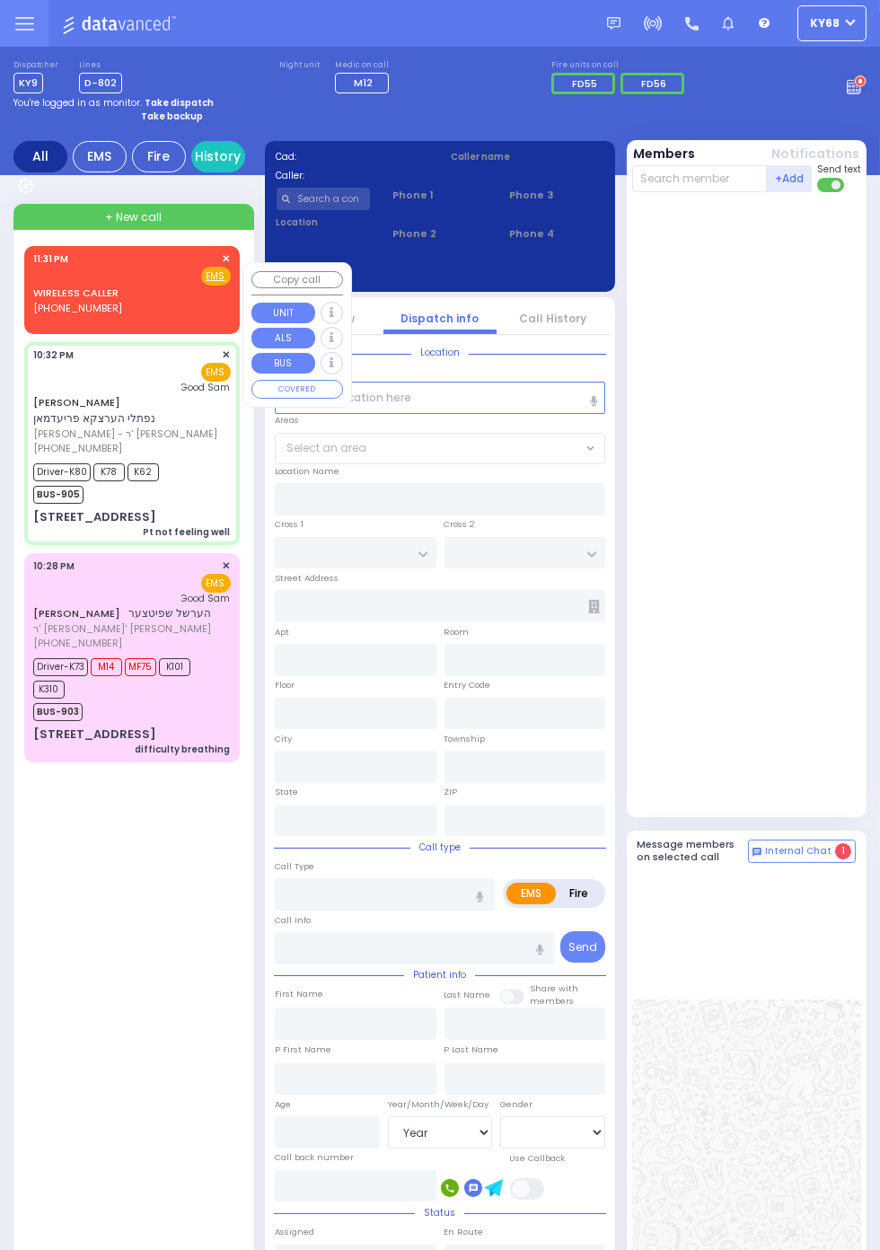
type input "Silka"
type input "Friedman"
type input "24"
select select "Year"
select select "[DEMOGRAPHIC_DATA]"
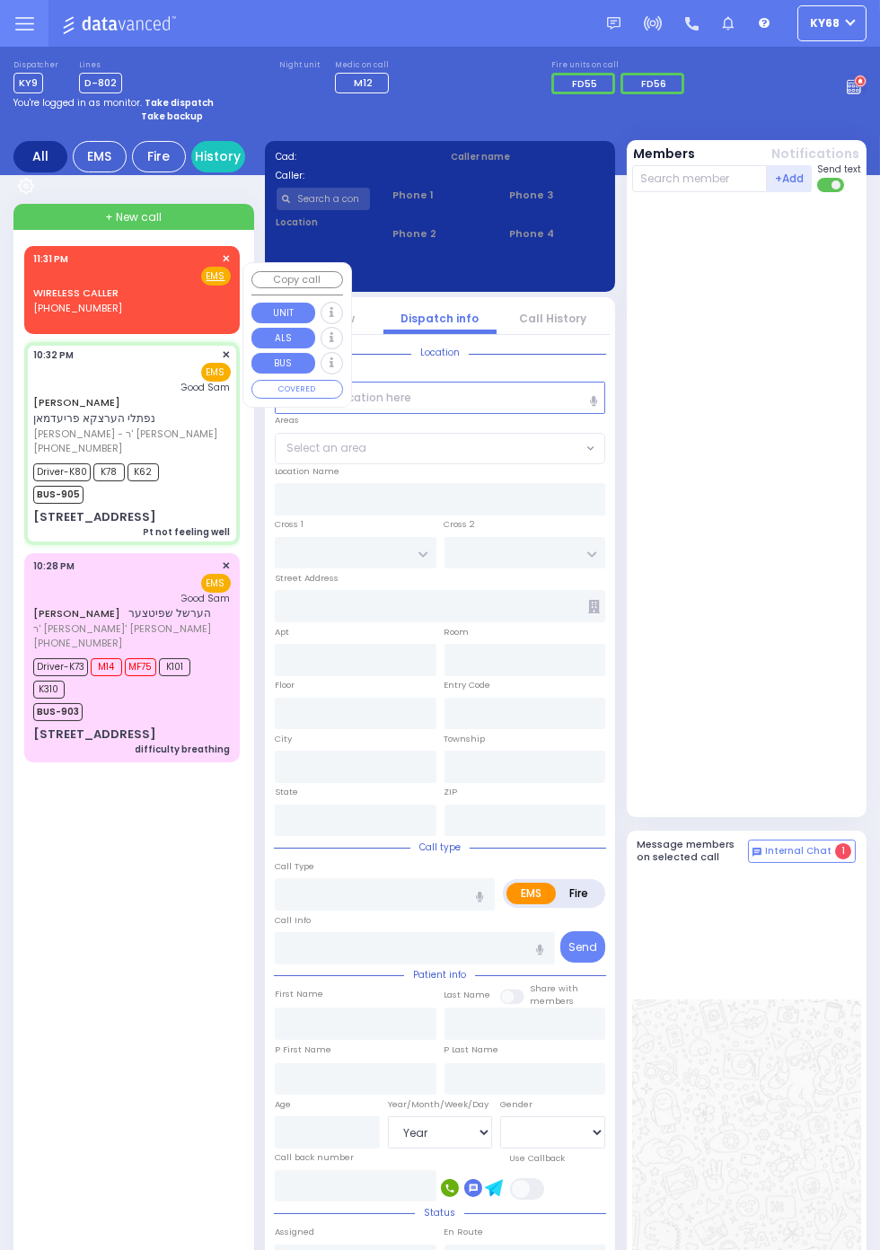
type input "22:32"
type input "22:34"
type input "22:35"
type input "22:58"
type input "23:28"
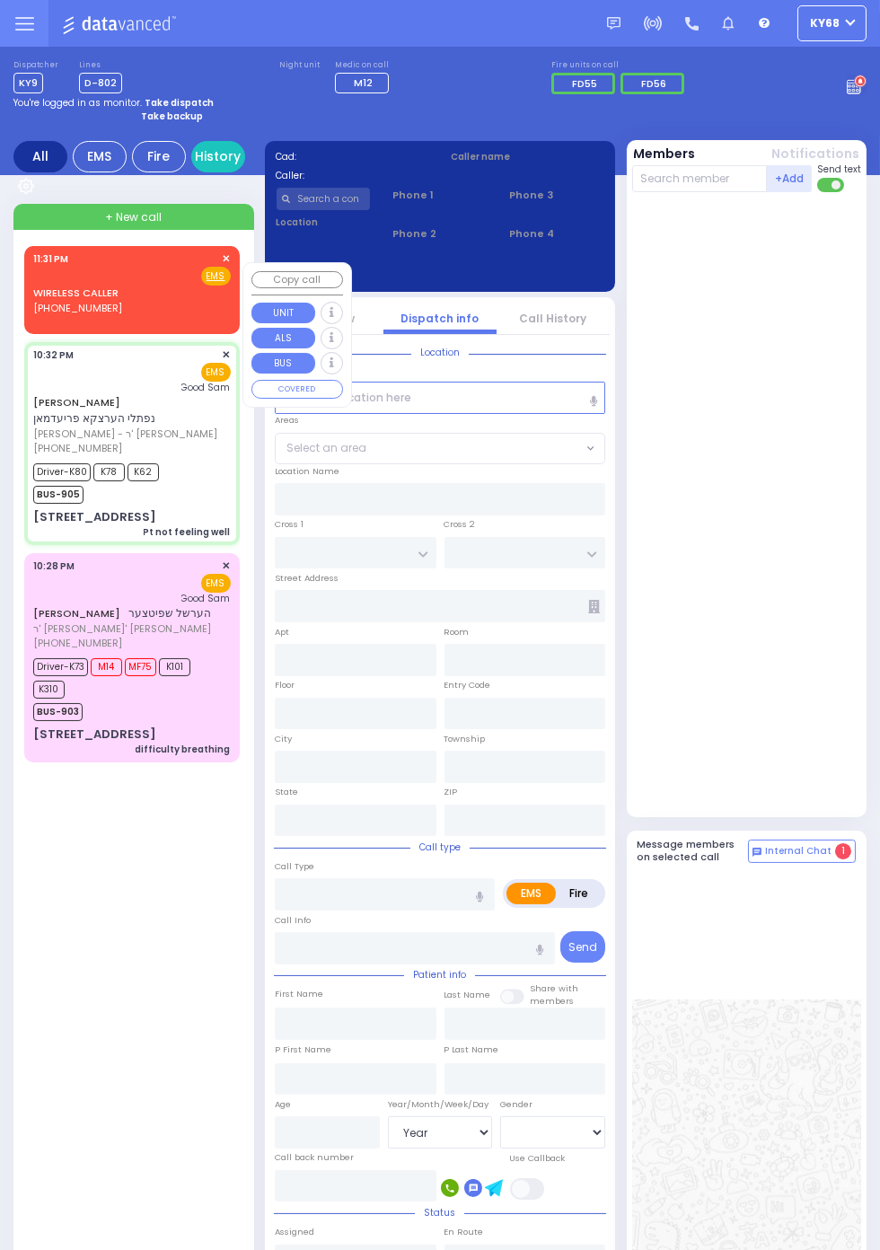
type input "23:28"
type input "Good Samaritan Hospital"
type input "FILLMORE COURT"
type input "3 KALEV WAY"
type input "301"
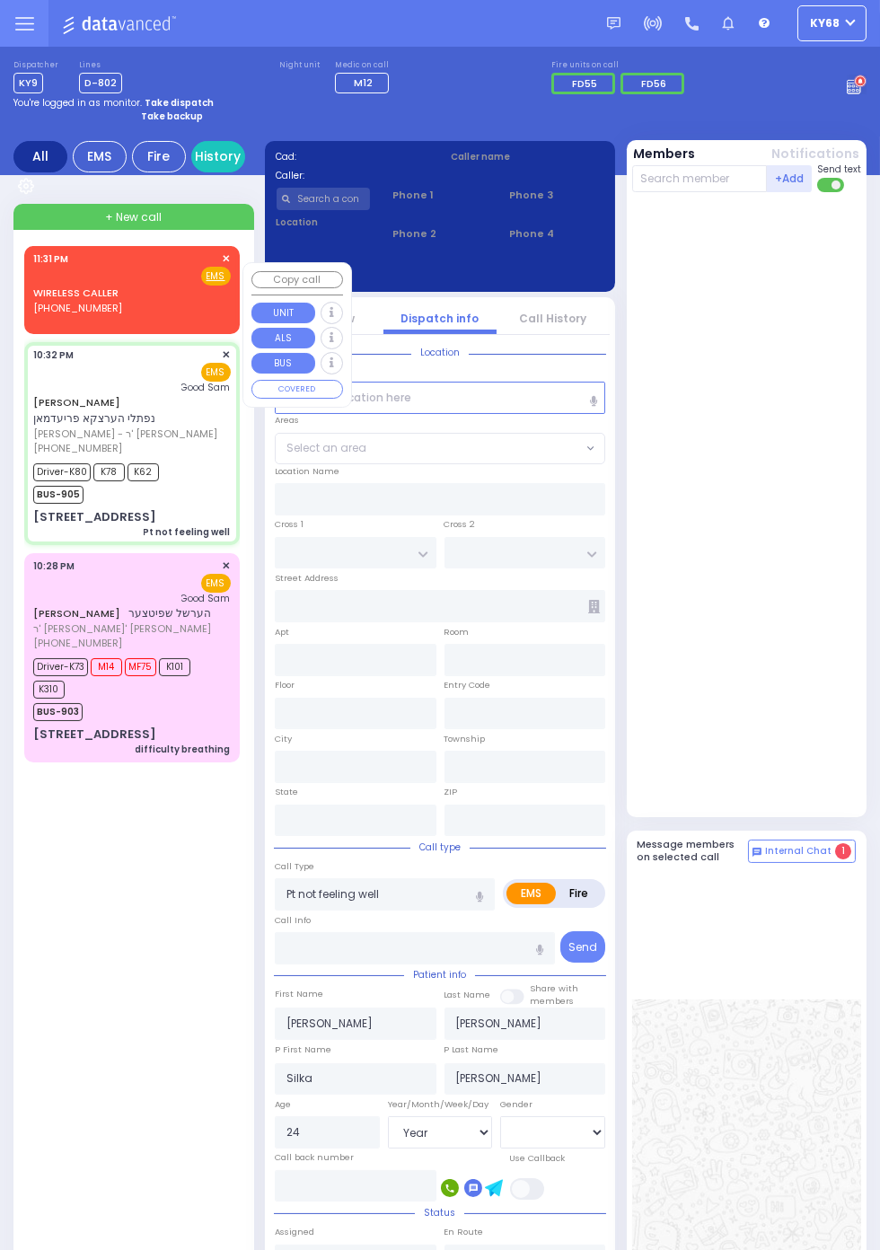
type input "Monroe"
type input "[US_STATE]"
type input "10950"
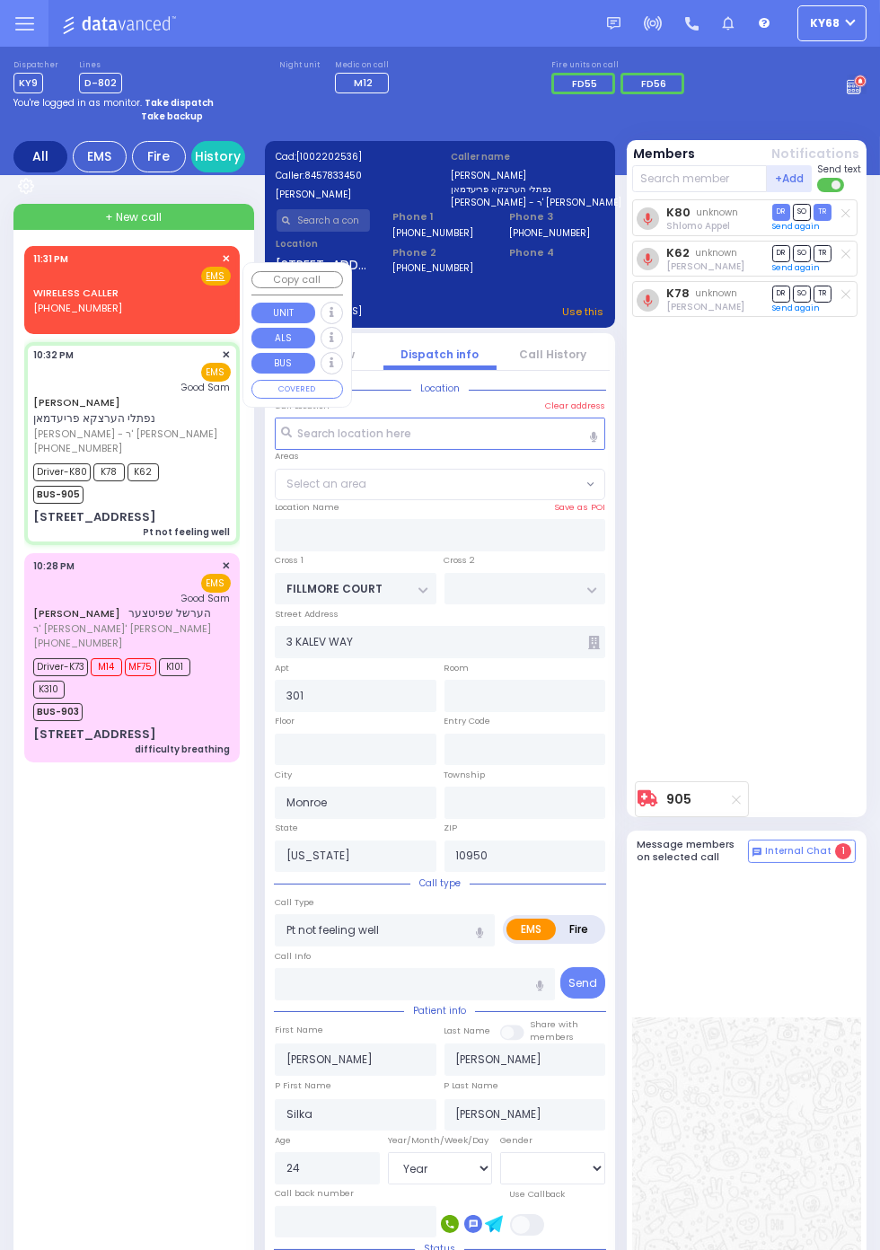
select select "SECTION 2"
click at [851, 663] on div "K80 unknown Shlomo Appel DR SO TR Sending text" at bounding box center [749, 486] width 234 height 574
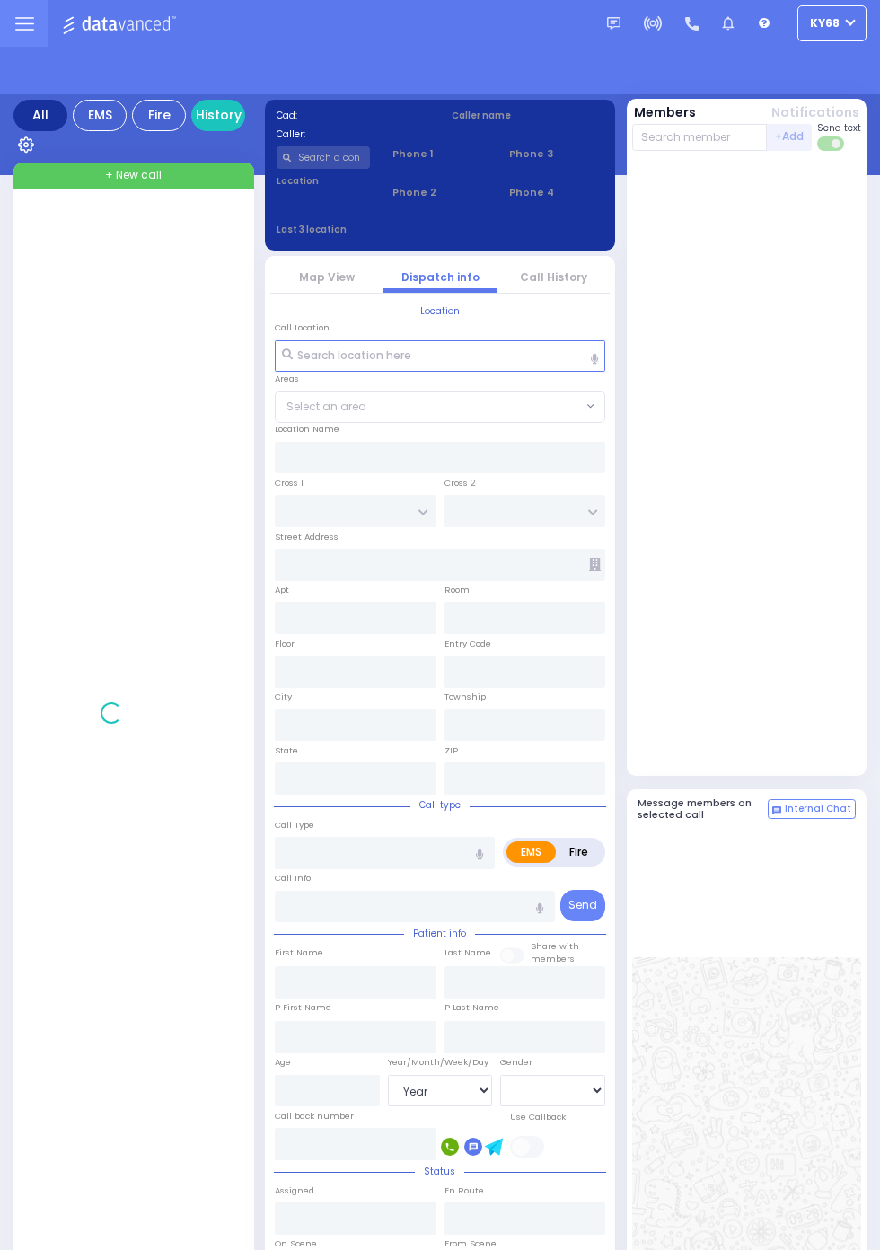
select select "Year"
select select "[DEMOGRAPHIC_DATA]"
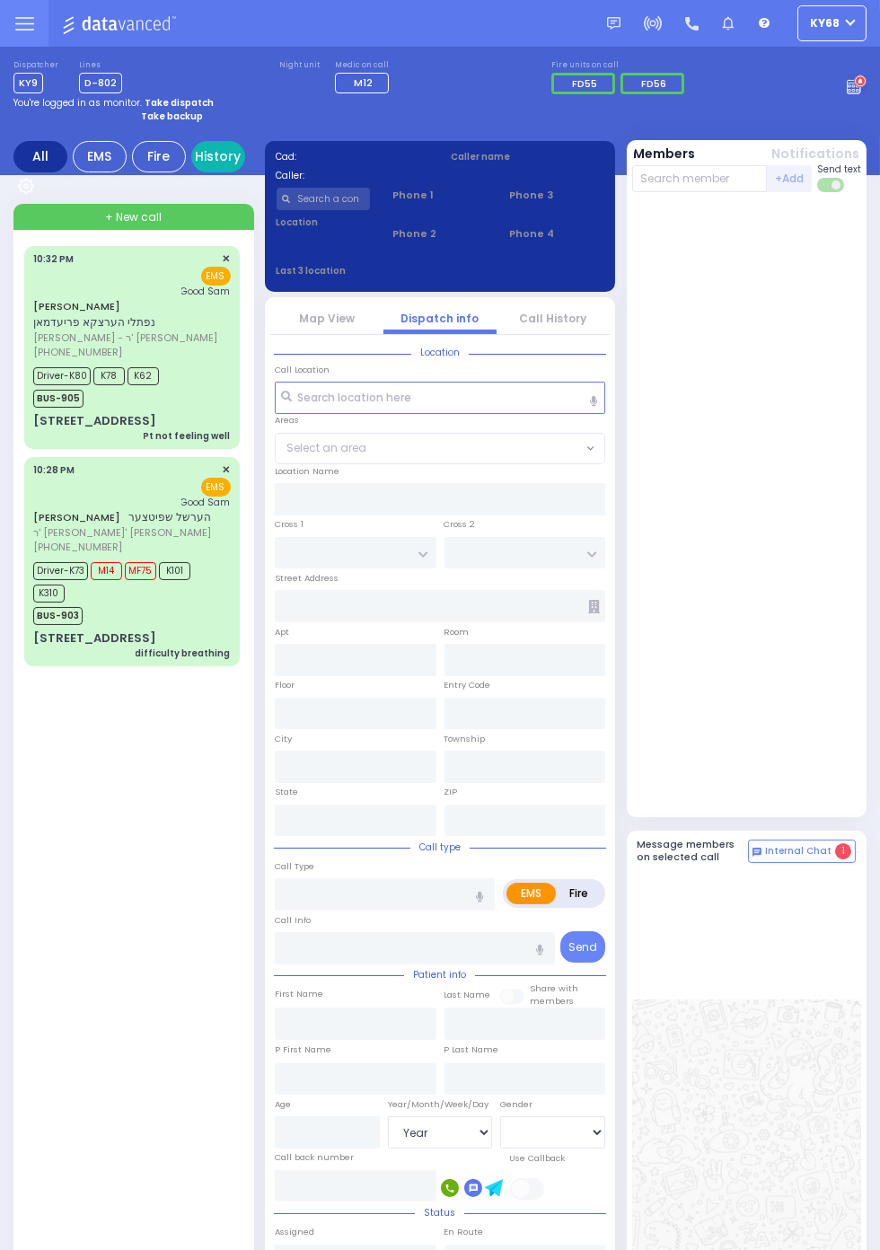
click at [212, 156] on link "History" at bounding box center [218, 156] width 54 height 31
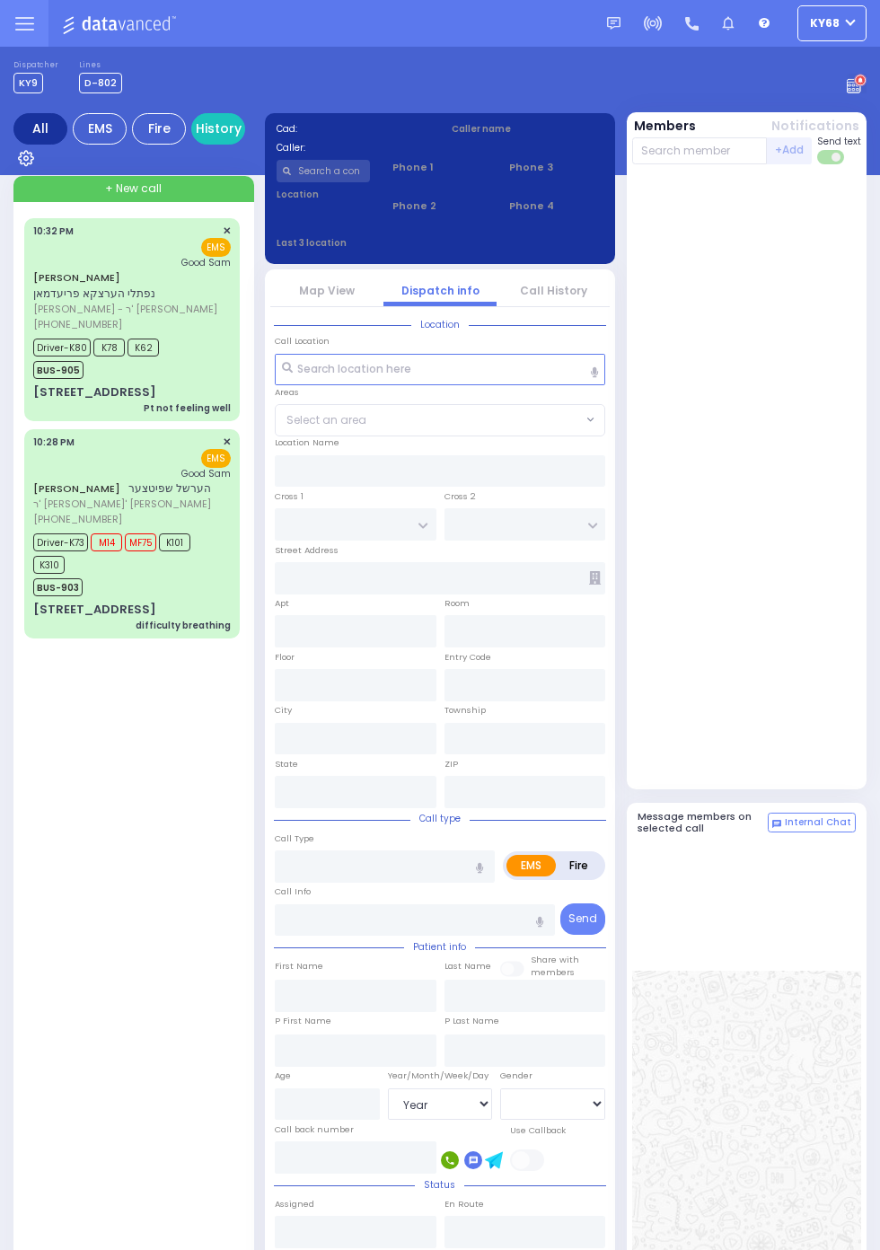
select select "Year"
select select "[DEMOGRAPHIC_DATA]"
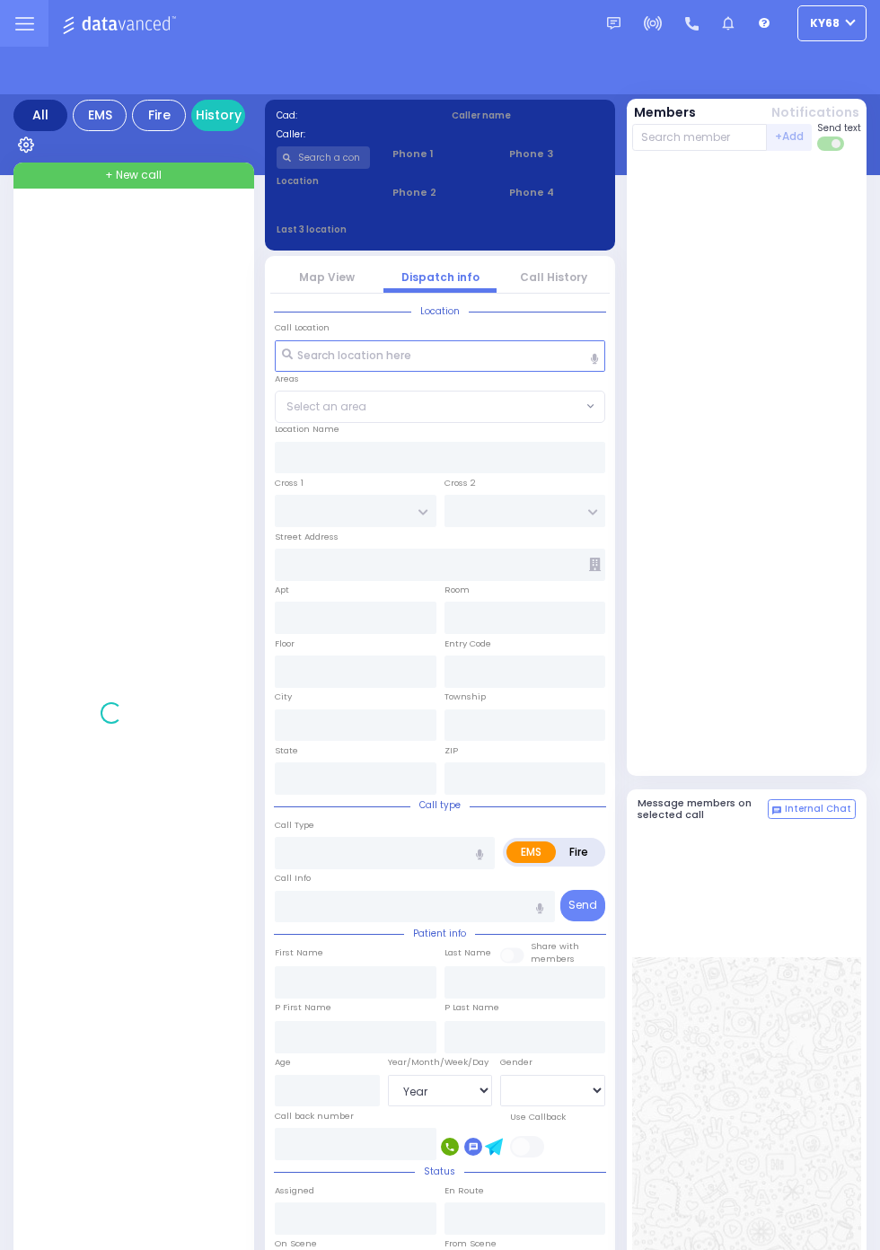
select select "Year"
select select "[DEMOGRAPHIC_DATA]"
select select "Year"
select select "[DEMOGRAPHIC_DATA]"
select select "Year"
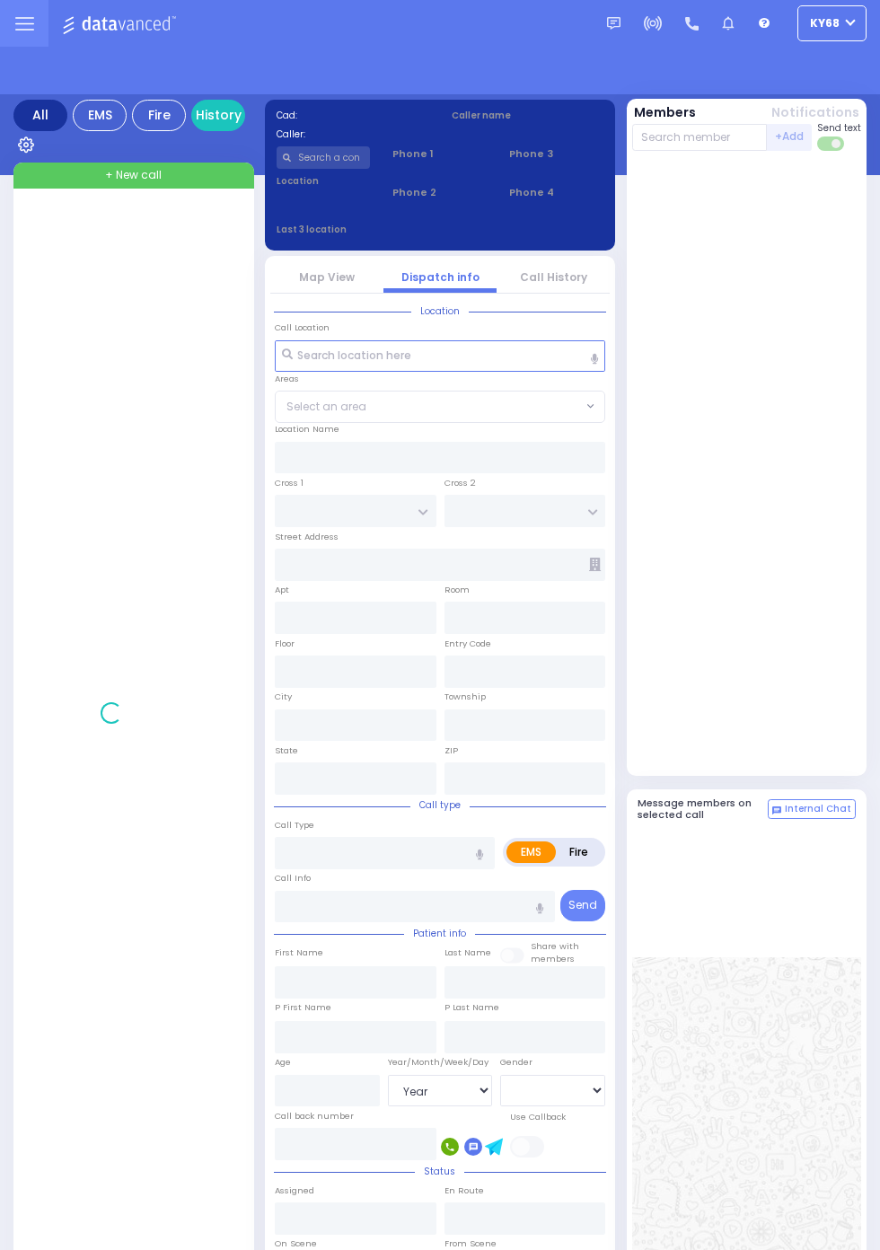
select select "[DEMOGRAPHIC_DATA]"
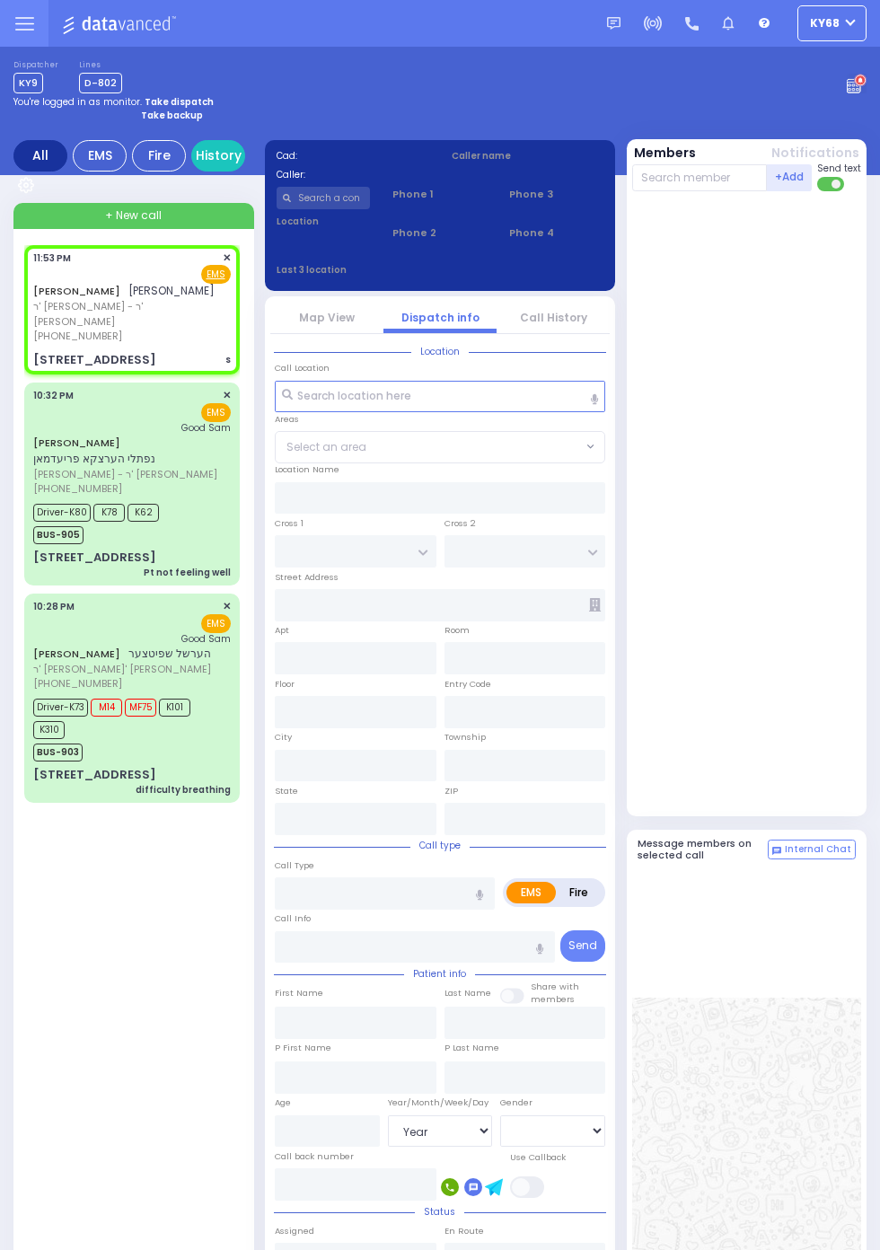
select select
type input "s"
radio input "true"
type input "[PERSON_NAME]"
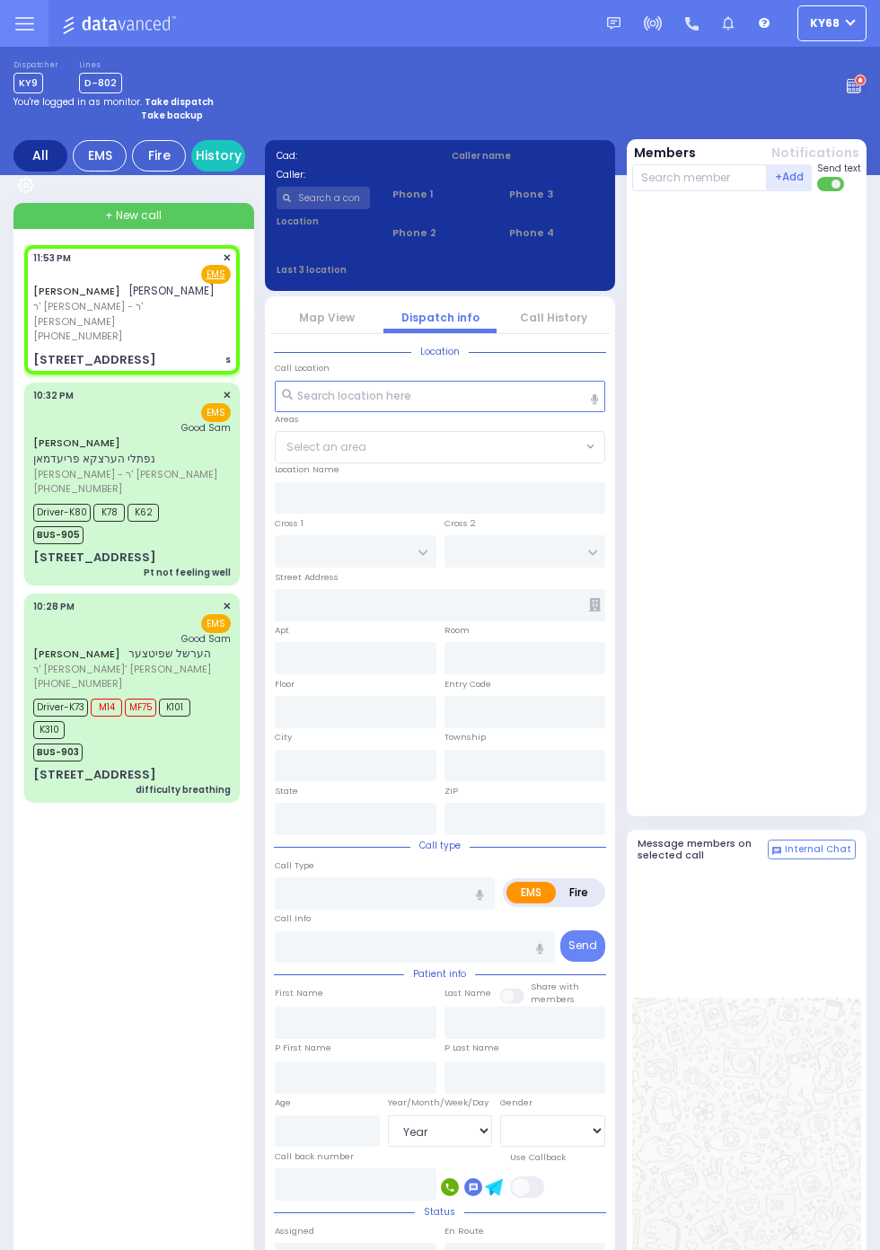
select select
type input "23:53"
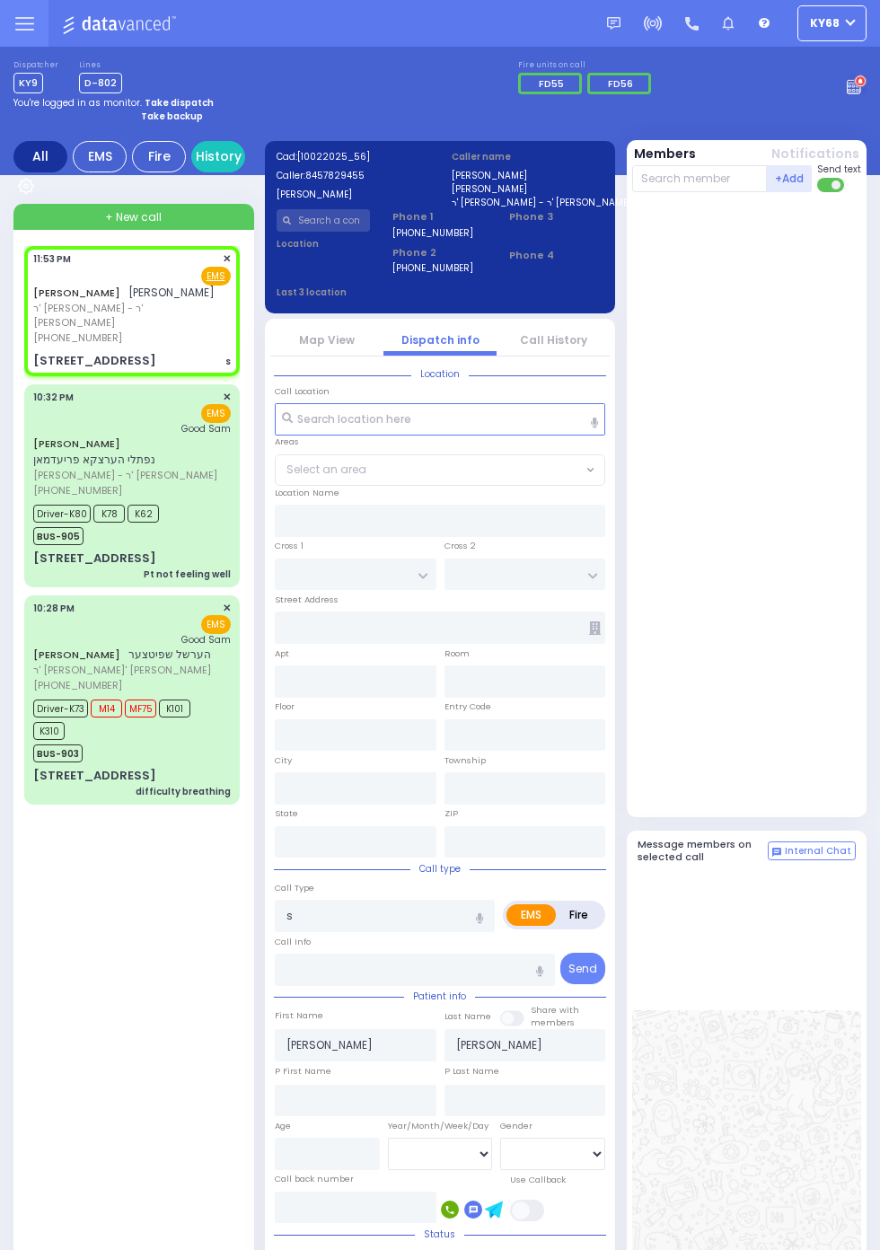
select select
radio input "true"
select select
type input "FOREST RD"
type input "LUBLIN WAY"
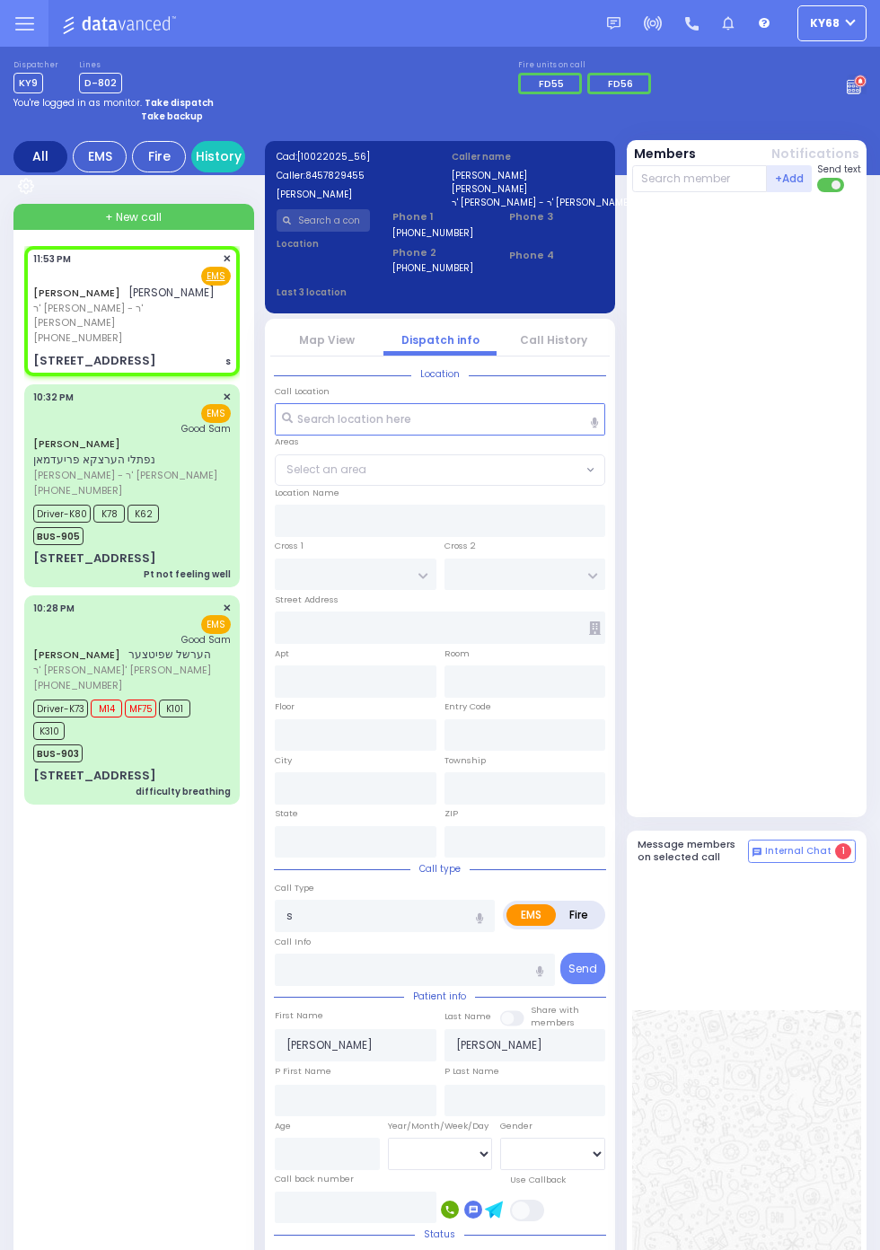
type input "[STREET_ADDRESS]"
type input "111"
type input "Monroe"
type input "[US_STATE]"
type input "10950"
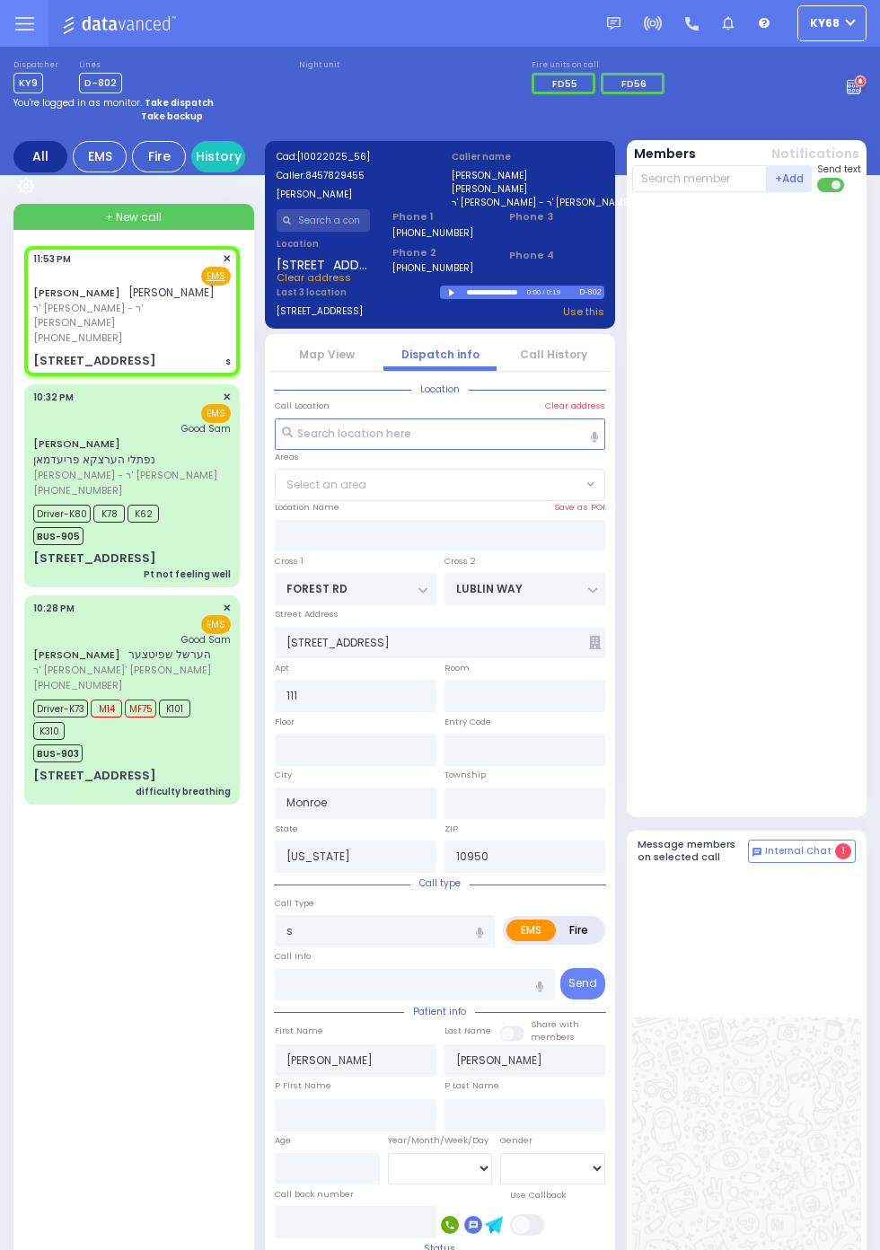
select select "MONROE"
select select
type input "Seizures"
radio input "true"
select select
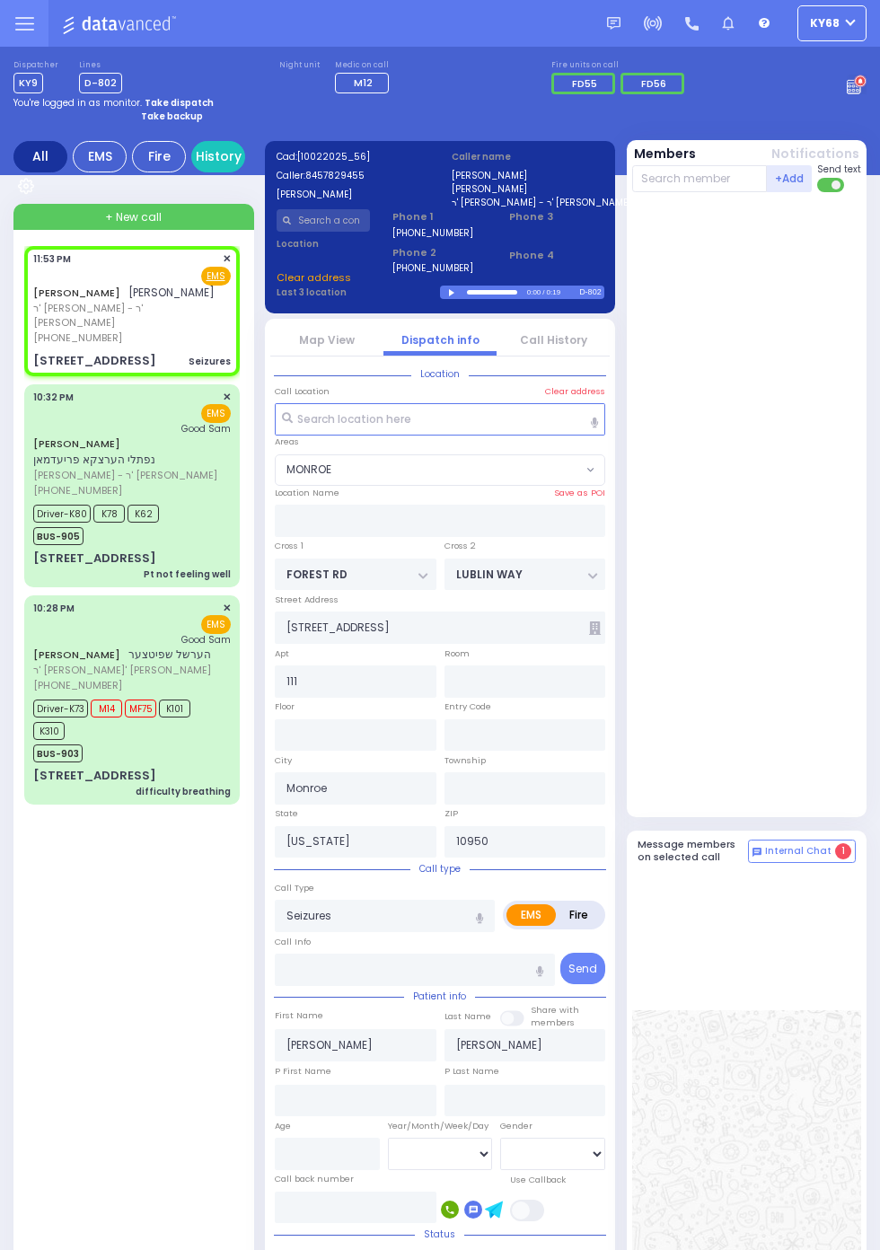
select select "MONROE"
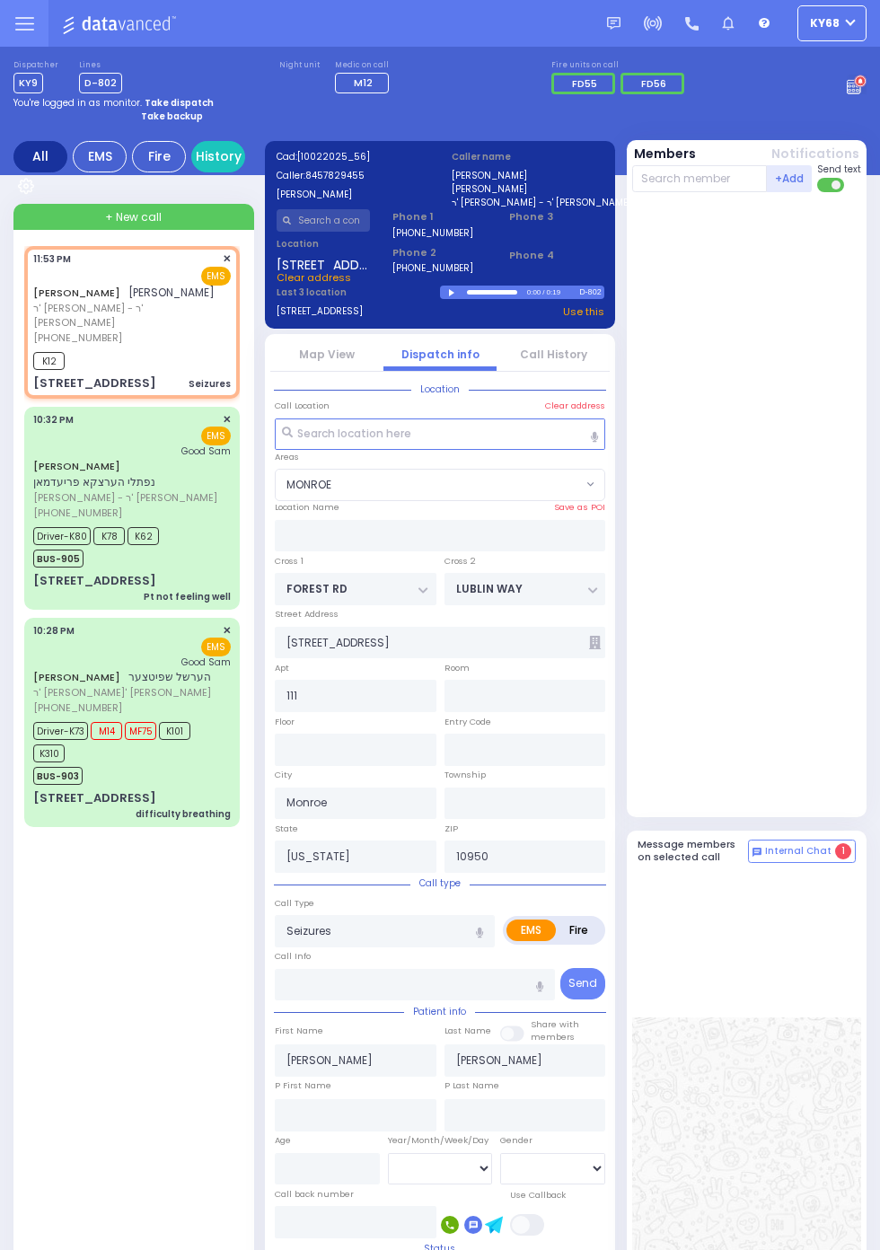
select select
radio input "true"
select select
type input "23:54"
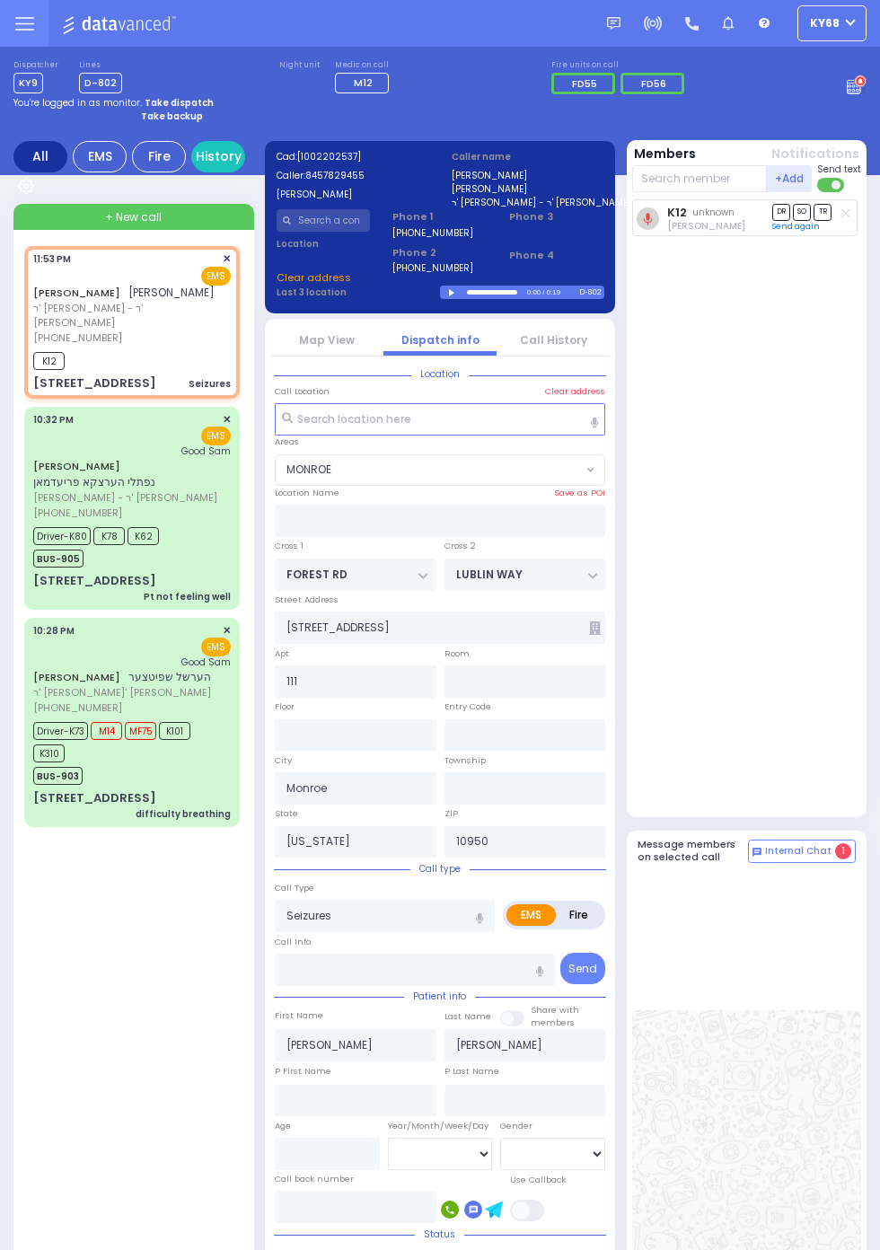
select select "MONROE"
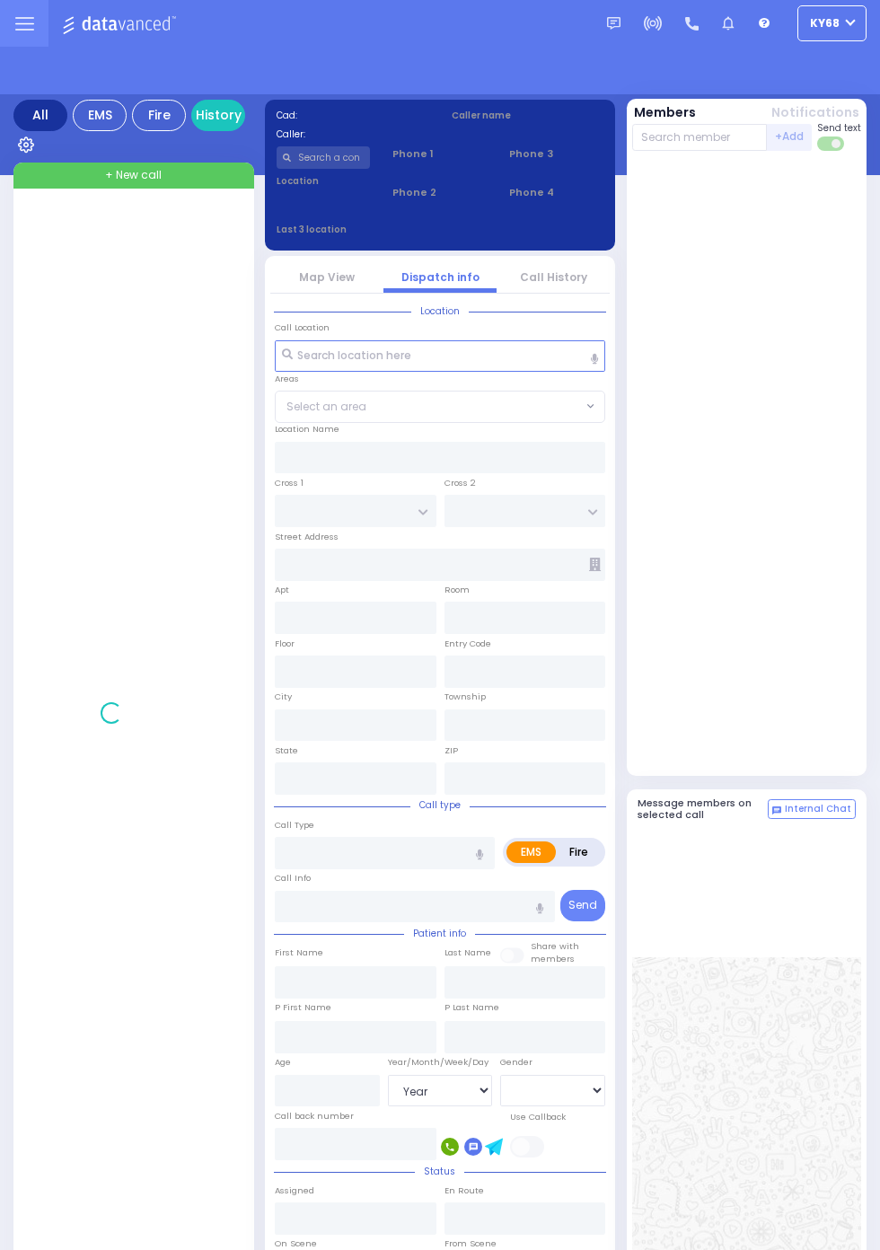
select select "Year"
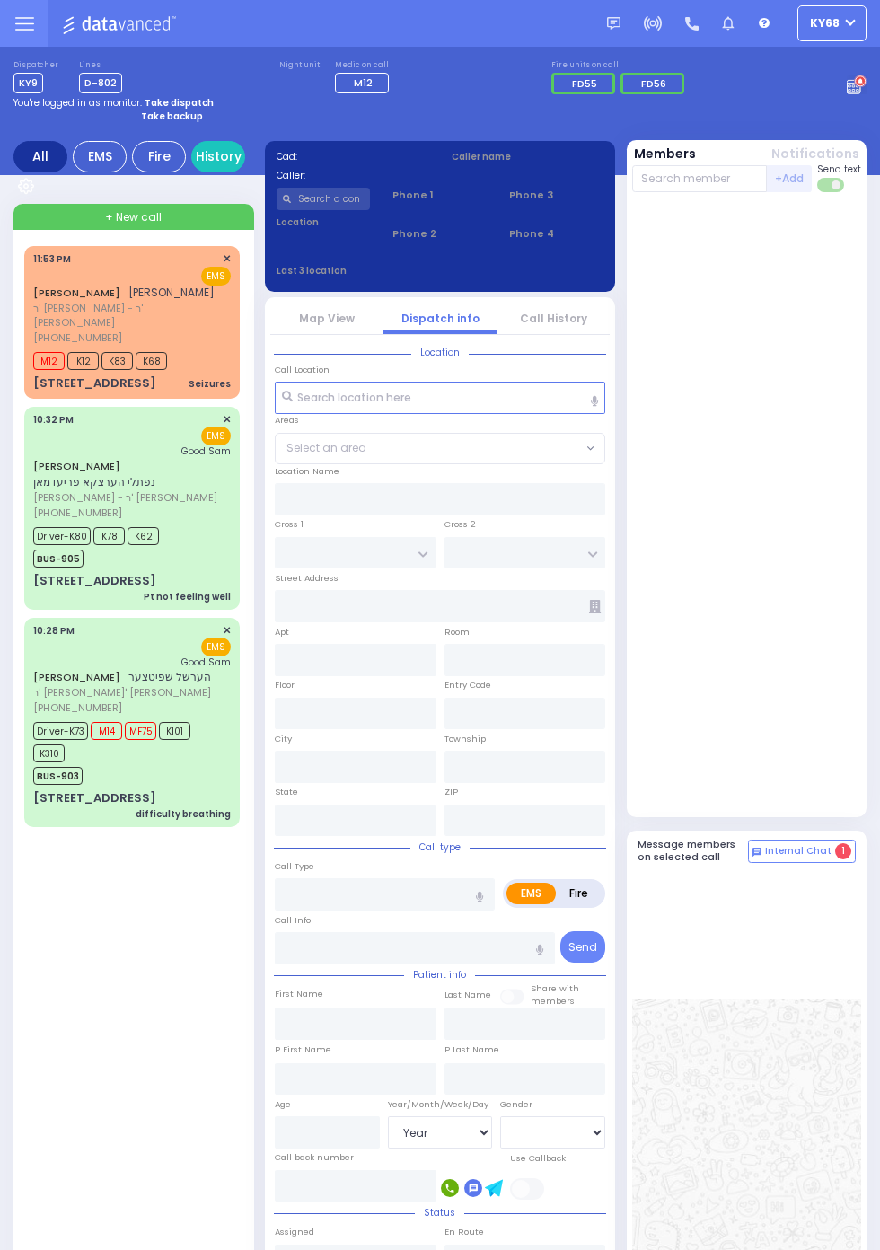
click at [128, 300] on span "[PERSON_NAME]" at bounding box center [171, 292] width 86 height 15
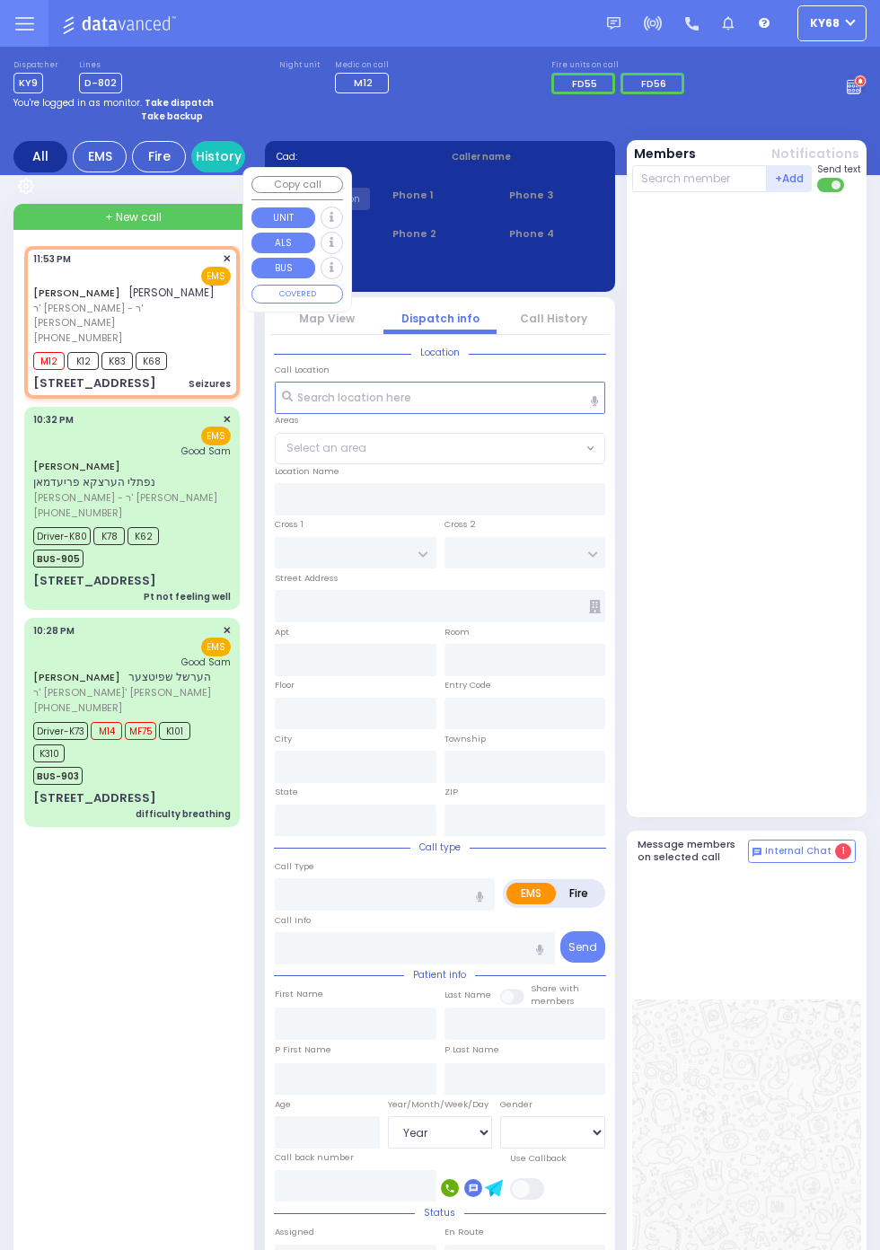
select select
type input "Seizures"
radio input "true"
type input "[PERSON_NAME]"
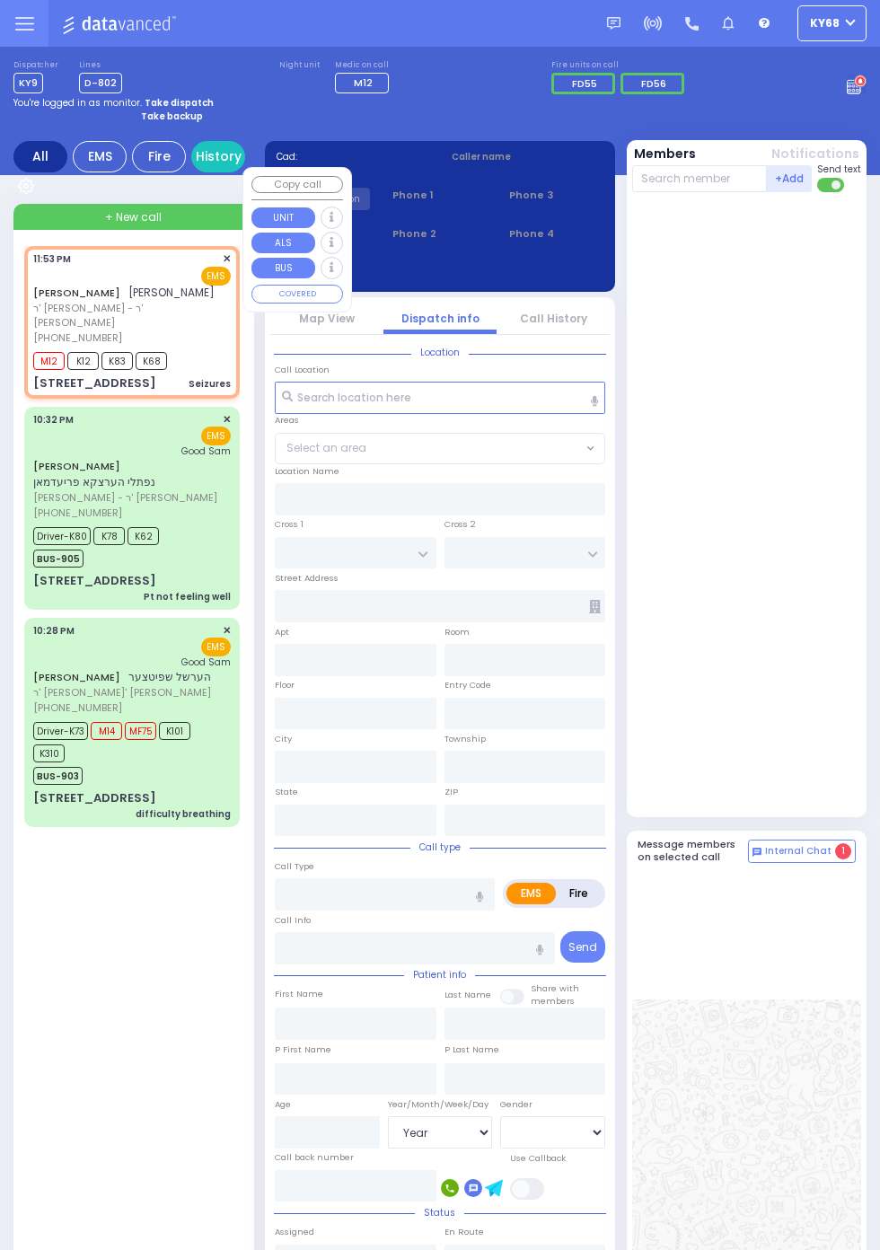
select select
type input "23:53"
type input "23:54"
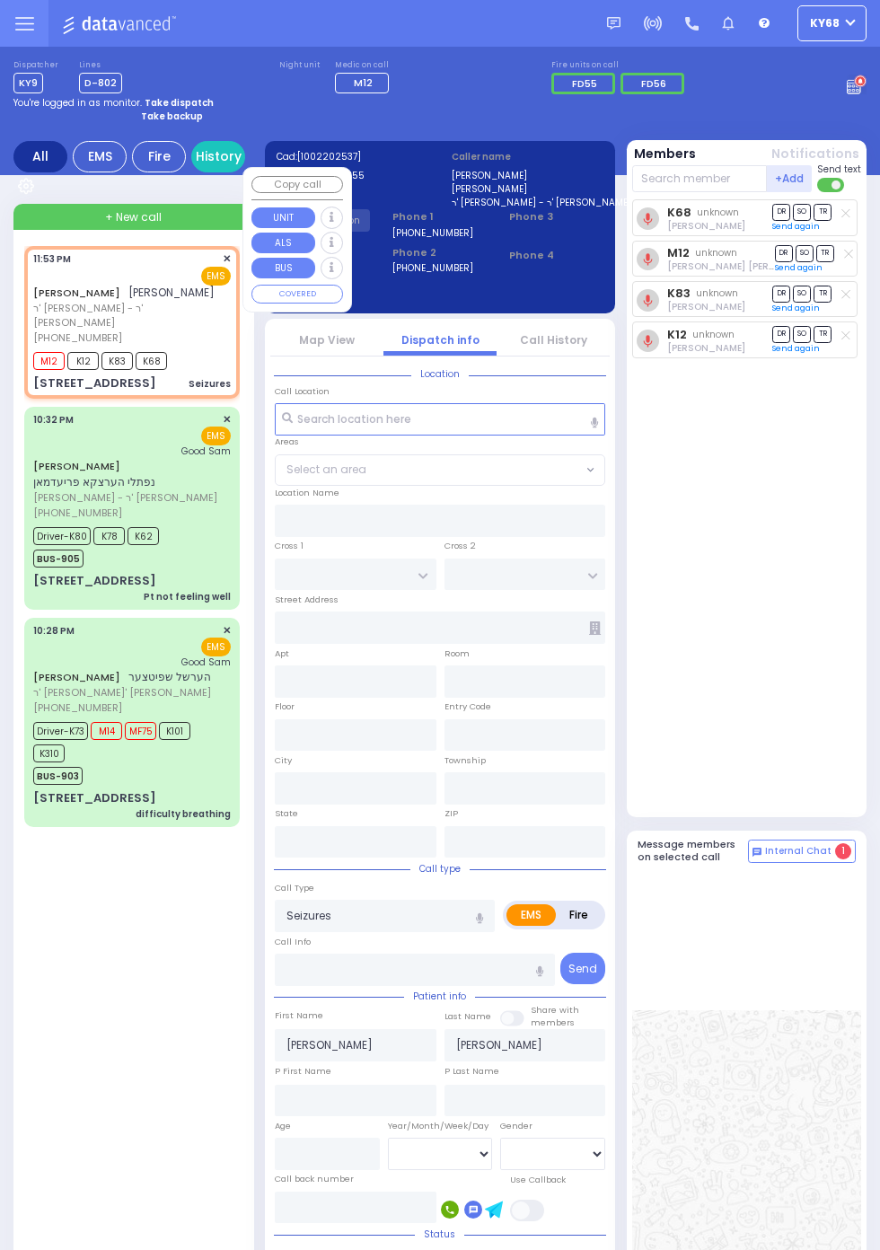
type input "FOREST RD"
type input "LUBLIN WAY"
type input "[STREET_ADDRESS]"
type input "111"
type input "Monroe"
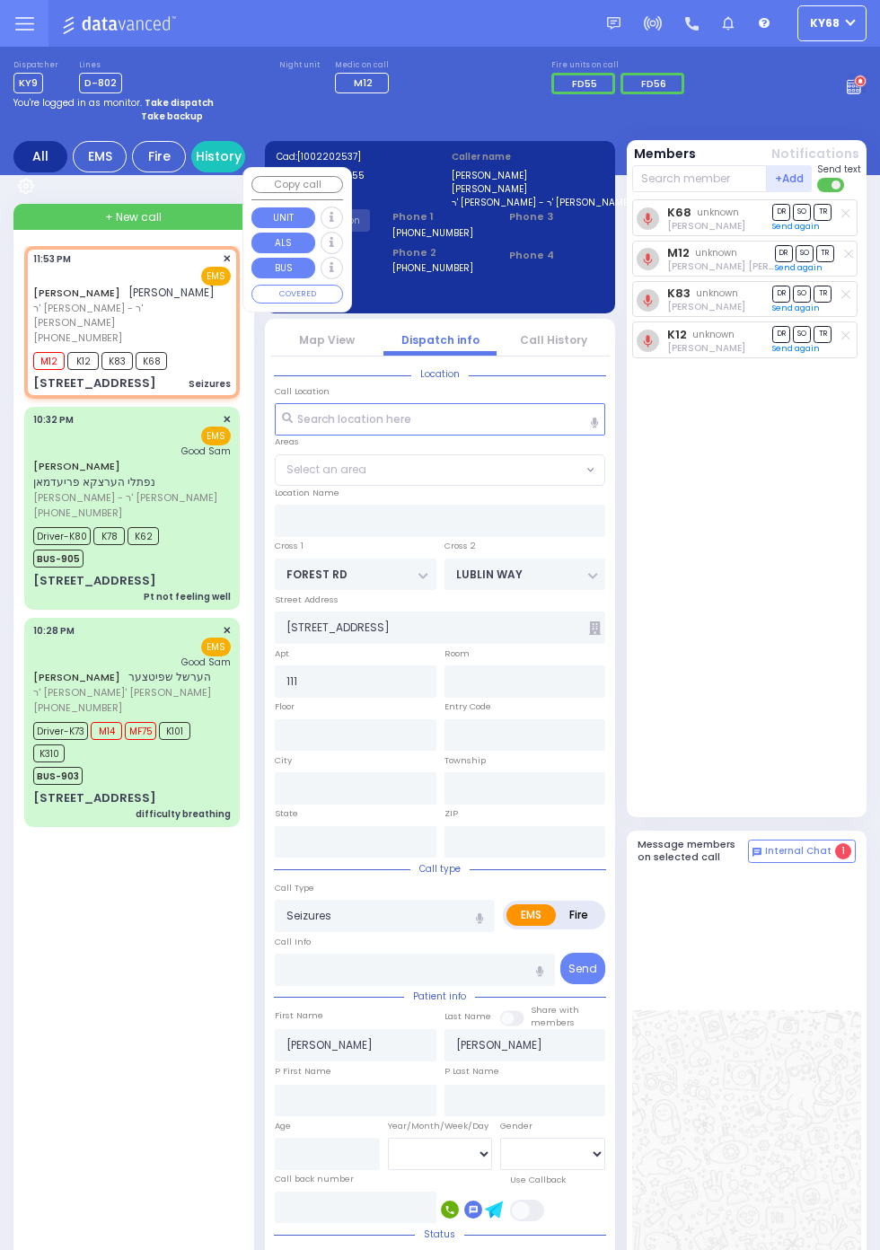
type input "[US_STATE]"
type input "10950"
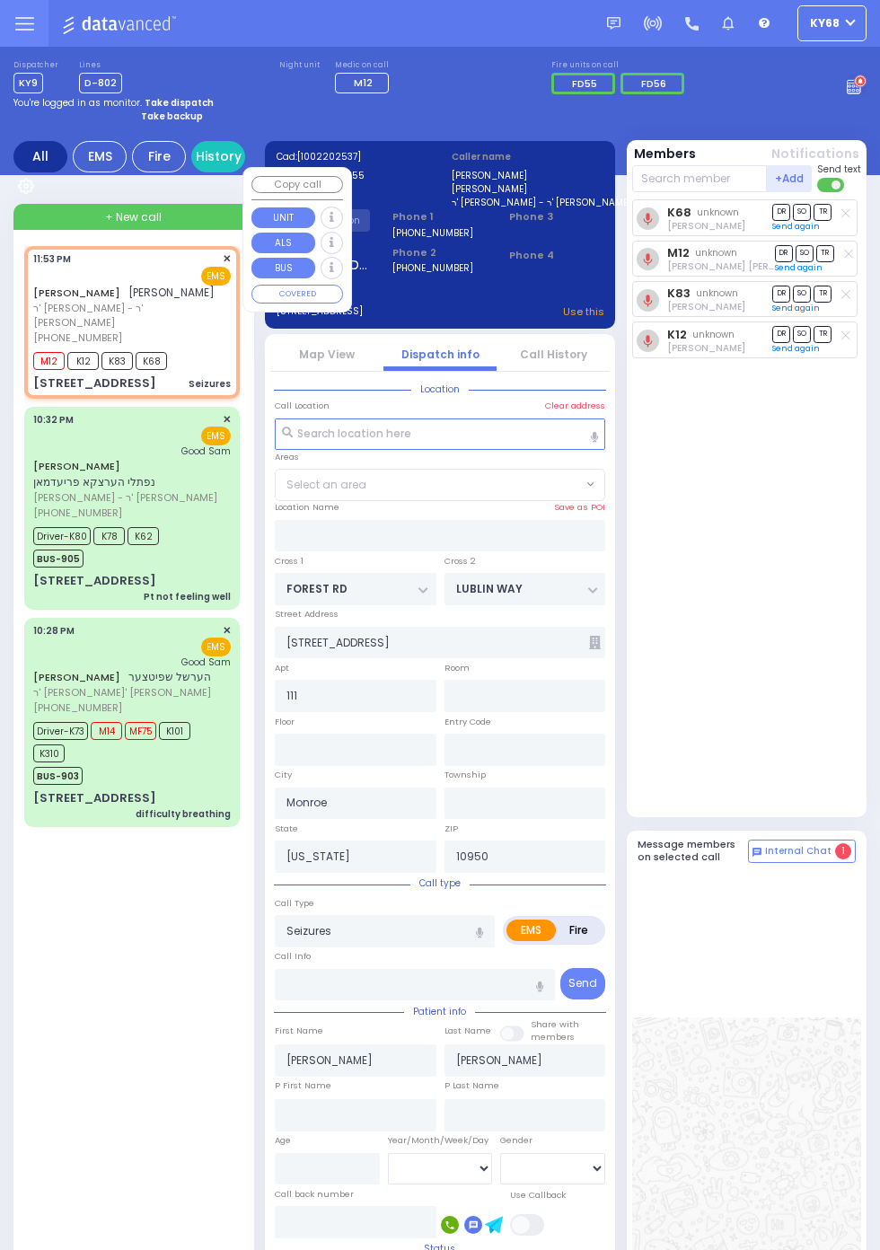
select select "MONROE"
click at [784, 614] on div "K68 unknown [PERSON_NAME] DR SO TR Send again" at bounding box center [749, 504] width 234 height 610
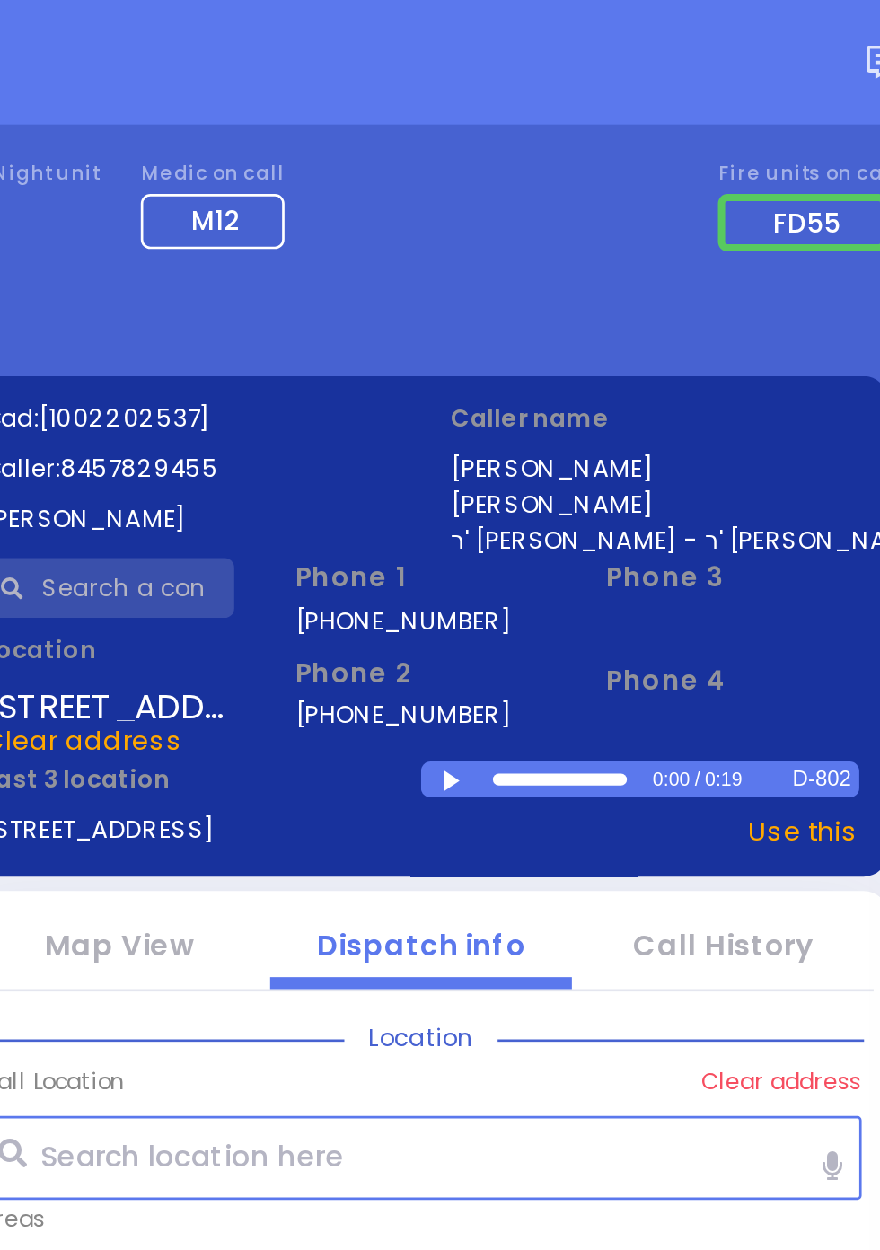
click at [451, 292] on div at bounding box center [454, 293] width 10 height 8
